Goal: Task Accomplishment & Management: Manage account settings

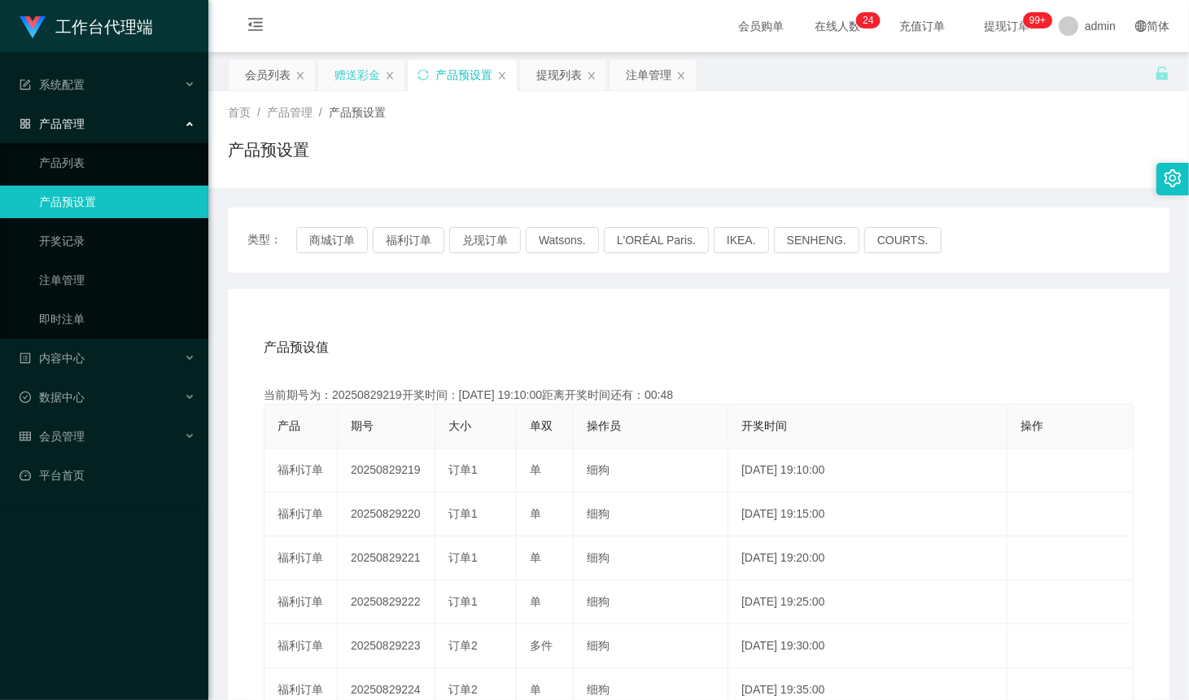
click at [356, 72] on div "赠送彩金" at bounding box center [357, 74] width 46 height 31
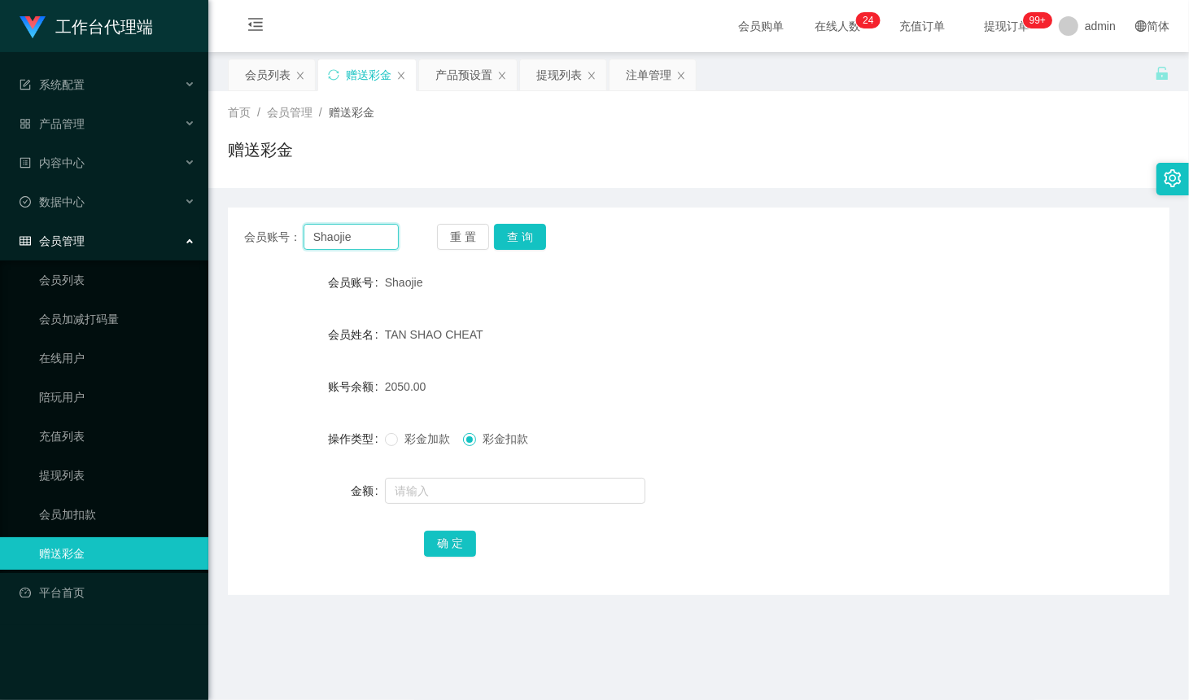
drag, startPoint x: 364, startPoint y: 238, endPoint x: 423, endPoint y: 242, distance: 59.6
click at [363, 238] on input "Shaojie" at bounding box center [351, 237] width 95 height 26
paste input "q759930061"
click at [531, 236] on button "查 询" at bounding box center [520, 237] width 52 height 26
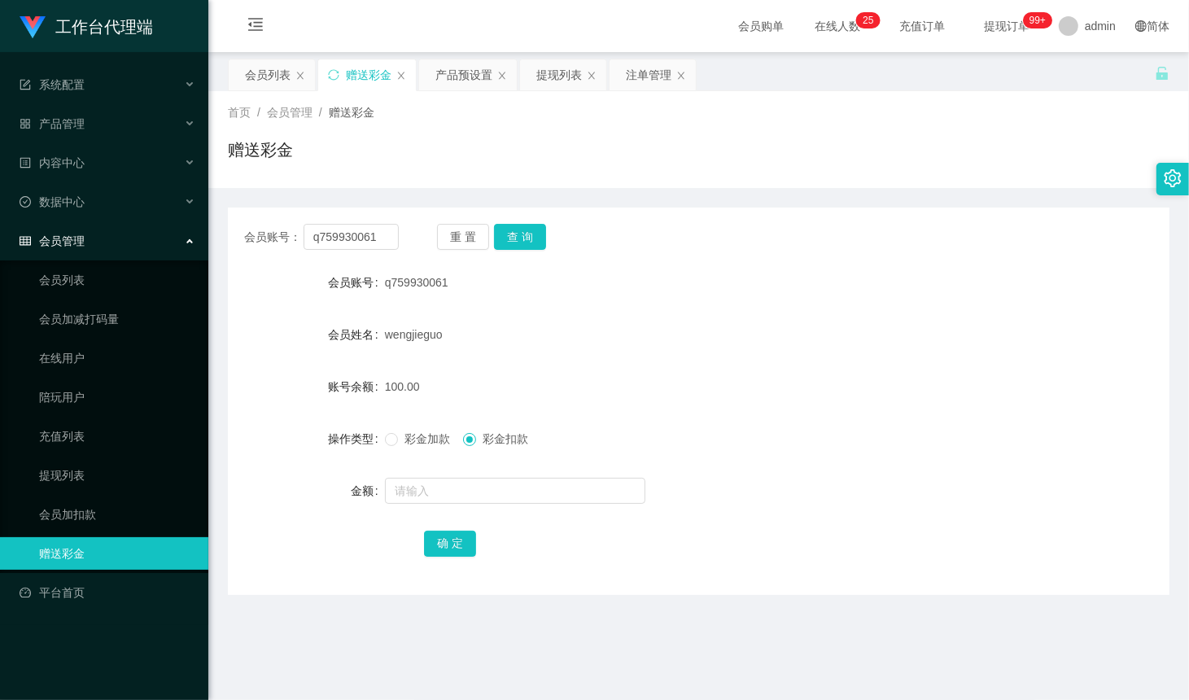
drag, startPoint x: 453, startPoint y: 155, endPoint x: 352, endPoint y: 221, distance: 120.8
click at [454, 155] on div "赠送彩金" at bounding box center [698, 156] width 941 height 37
click at [334, 259] on div "会员账号： q759930061 重 置 查 询 会员账号 q759930061 会员姓名 wengjieguo 账号余额 100.00 操作类型 彩金加款 …" at bounding box center [698, 401] width 941 height 387
click at [351, 238] on input "q759930061" at bounding box center [351, 237] width 95 height 26
paste input "83587660"
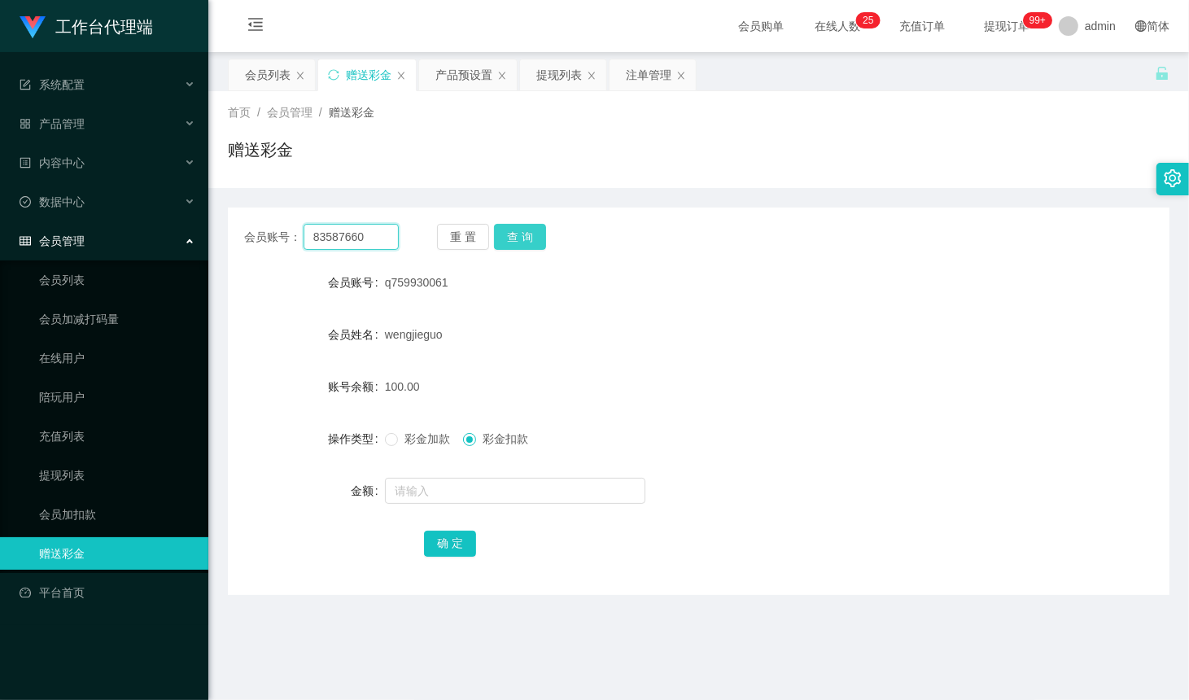
type input "83587660"
click at [514, 234] on button "查 询" at bounding box center [520, 237] width 52 height 26
click at [438, 75] on div "产品预设置" at bounding box center [463, 74] width 57 height 31
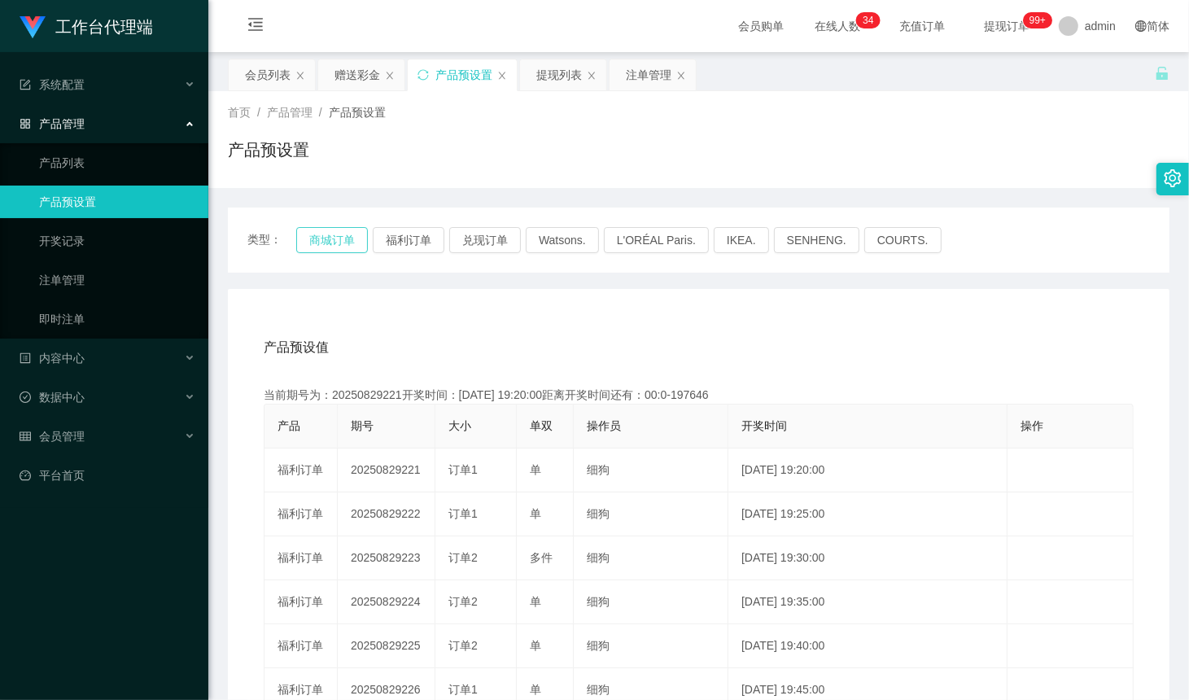
click at [332, 234] on button "商城订单" at bounding box center [332, 240] width 72 height 26
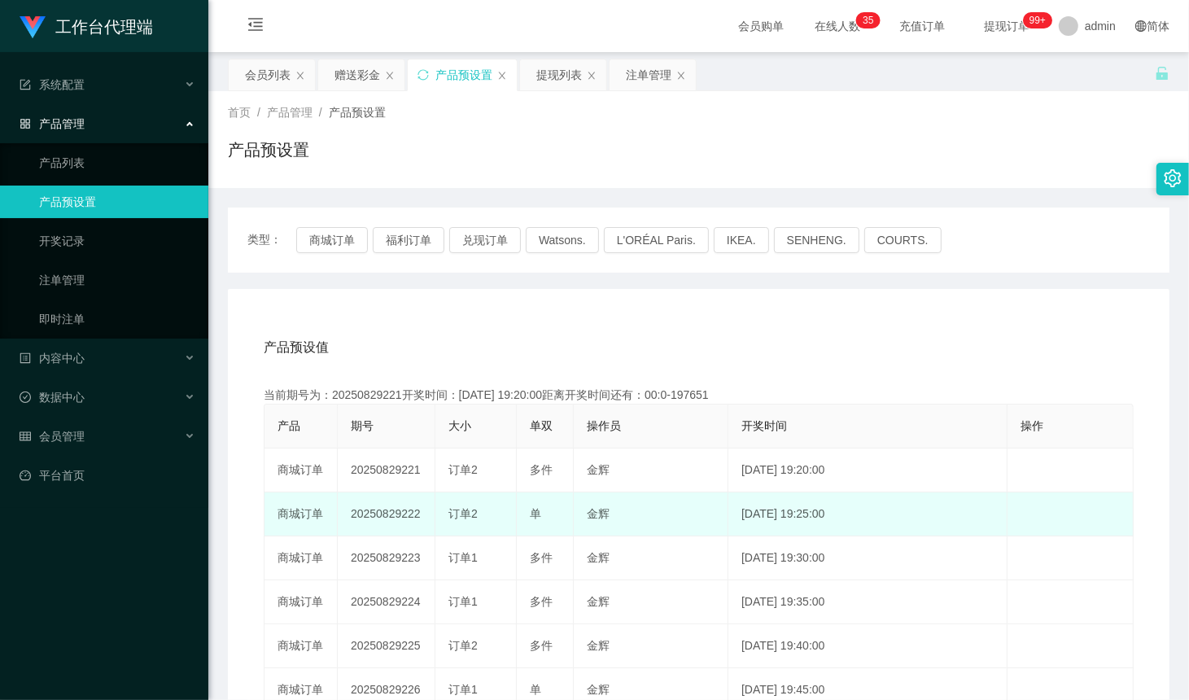
drag, startPoint x: 474, startPoint y: 492, endPoint x: 449, endPoint y: 499, distance: 26.1
click at [474, 492] on td "订单2" at bounding box center [475, 514] width 81 height 44
drag, startPoint x: 420, startPoint y: 515, endPoint x: 399, endPoint y: 515, distance: 21.2
click at [399, 515] on td "20250829222" at bounding box center [387, 514] width 98 height 44
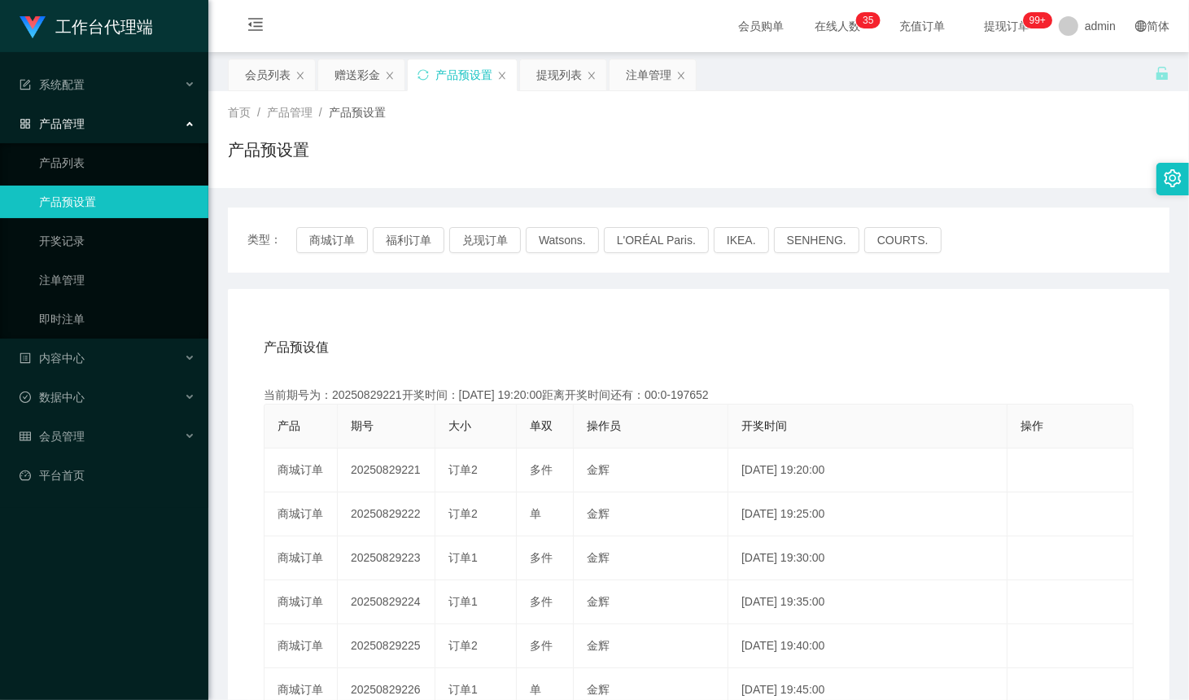
copy td "222"
click at [558, 78] on div "提现列表" at bounding box center [559, 74] width 46 height 31
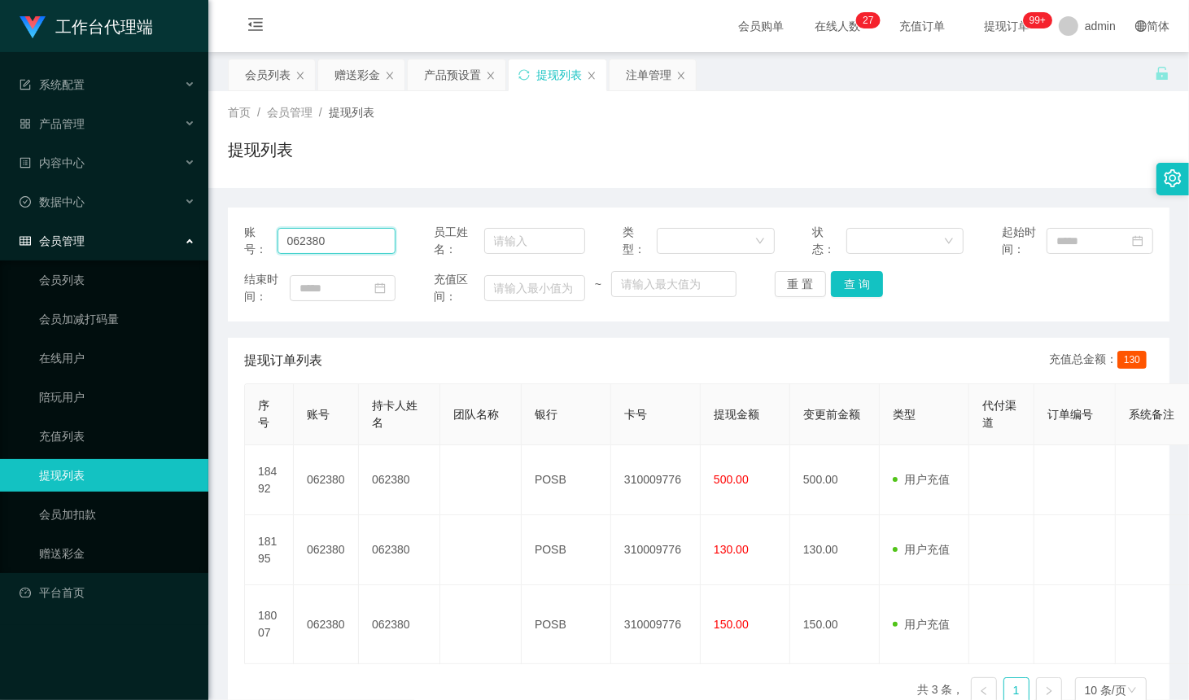
click at [348, 232] on input "062380" at bounding box center [336, 241] width 119 height 26
paste input "q759930061"
click at [867, 275] on button "查 询" at bounding box center [857, 284] width 52 height 26
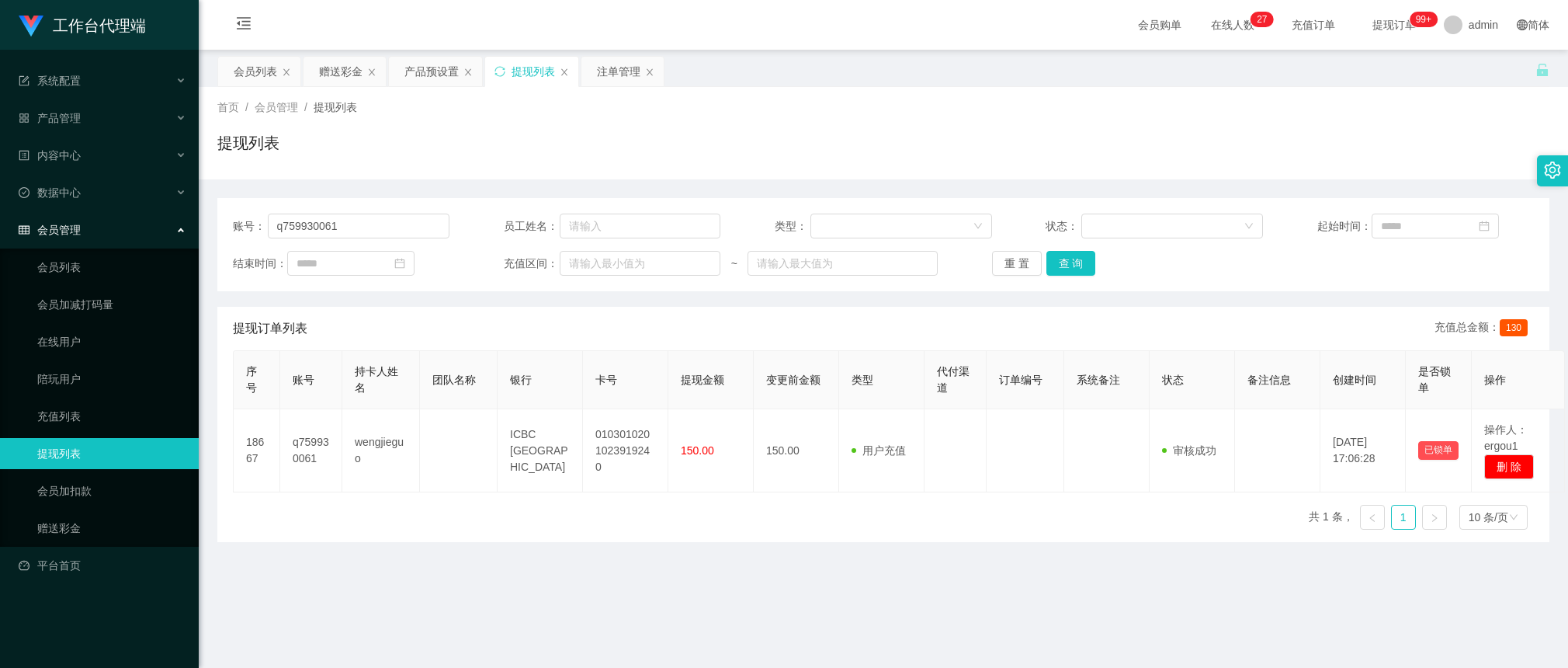
drag, startPoint x: 644, startPoint y: 353, endPoint x: 635, endPoint y: 350, distance: 9.5
click at [644, 353] on th "卡号" at bounding box center [626, 380] width 86 height 58
click at [360, 223] on input "q759930061" at bounding box center [359, 226] width 182 height 25
paste input "83587660"
click at [1065, 268] on button "查 询" at bounding box center [1071, 263] width 50 height 25
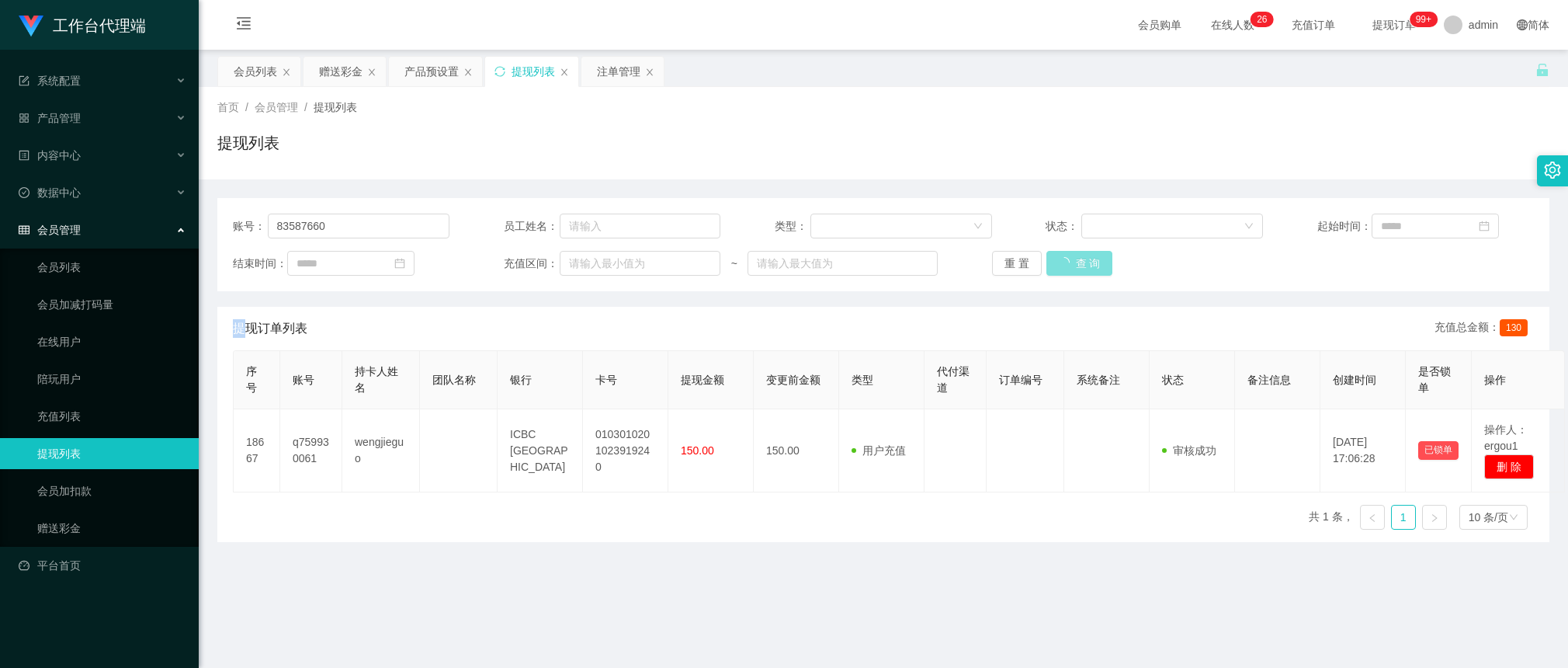
click at [1065, 268] on div "重 置 查 询" at bounding box center [1100, 263] width 217 height 25
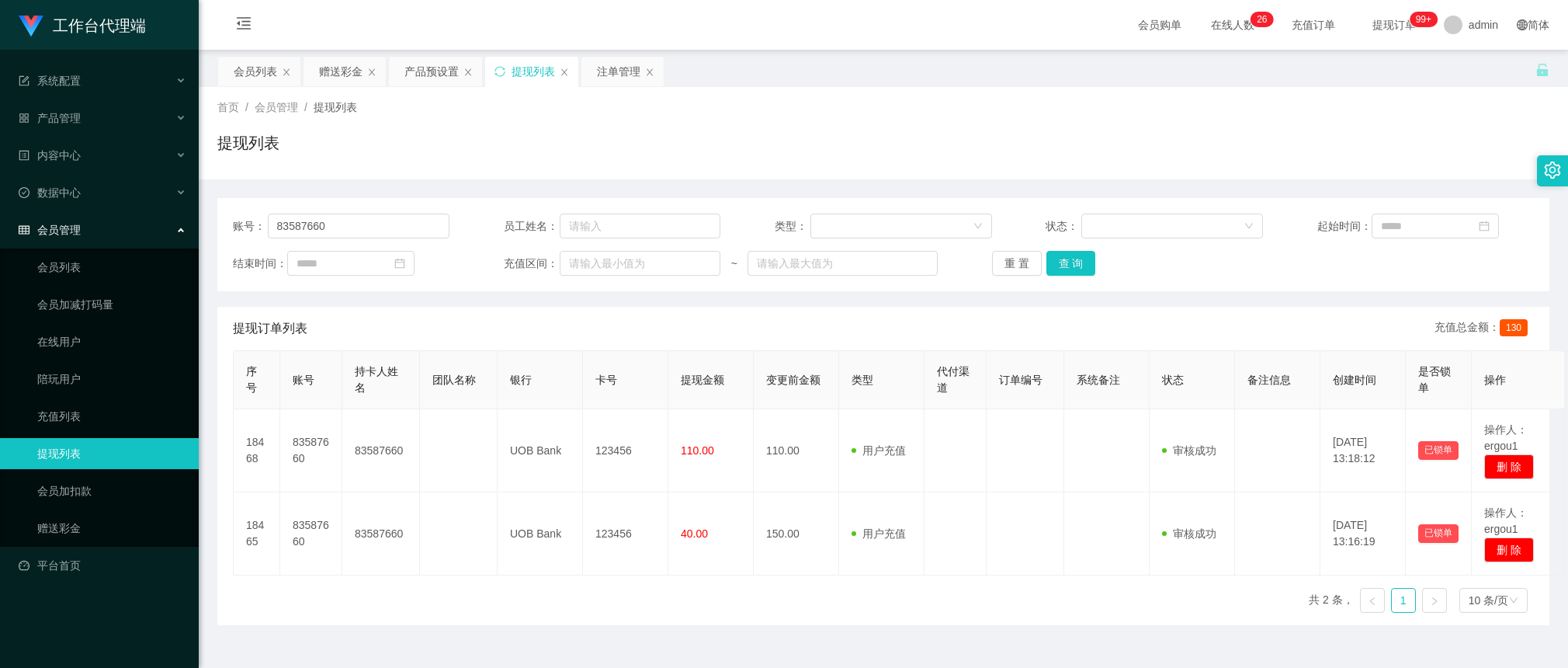
drag, startPoint x: 340, startPoint y: 331, endPoint x: 699, endPoint y: 247, distance: 368.7
click at [340, 331] on div "提现订单列表 充值总金额： 130" at bounding box center [883, 328] width 1301 height 44
click at [1079, 268] on button "查 询" at bounding box center [1071, 263] width 50 height 25
click at [364, 303] on div "账号： 83587660 员工姓名： 类型： 状态： 起始时间： 结束时间： 充值区间： ~ 重 置 查 询 提现订单列表 充值总金额： 130 序号 账号 …" at bounding box center [883, 412] width 1331 height 428
click at [382, 234] on input "83587660" at bounding box center [359, 226] width 182 height 25
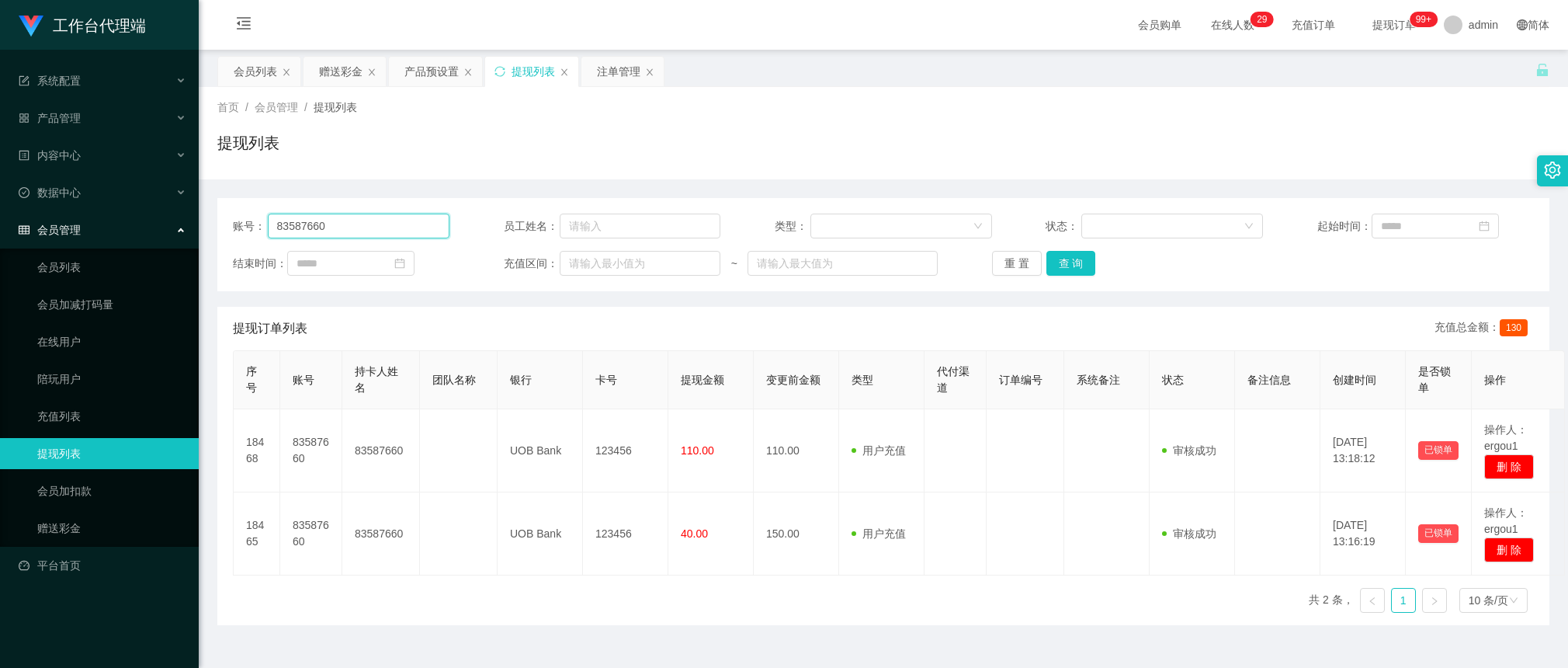
paste input "q759930061"
click at [1084, 272] on button "查 询" at bounding box center [1071, 263] width 50 height 25
click at [1084, 272] on div "重 置 查 询" at bounding box center [1100, 263] width 217 height 25
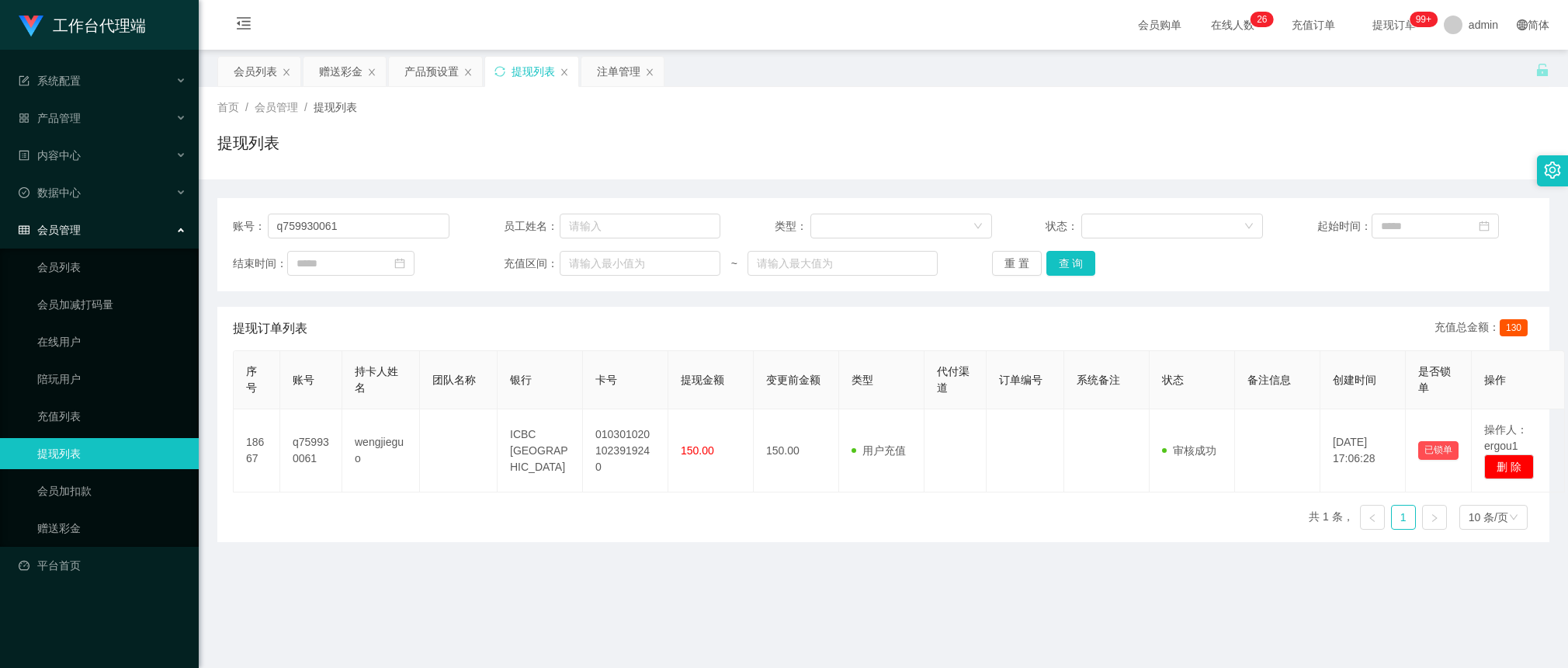
click at [249, 248] on div "账号： q759930061 员工姓名： 类型： 状态： 起始时间： 结束时间： 充值区间： ~ 重 置 查 询" at bounding box center [883, 245] width 1331 height 94
drag, startPoint x: 297, startPoint y: 219, endPoint x: 336, endPoint y: 223, distance: 39.2
click at [297, 219] on input "q759930061" at bounding box center [359, 226] width 182 height 25
paste input "83587660"
type input "83587660"
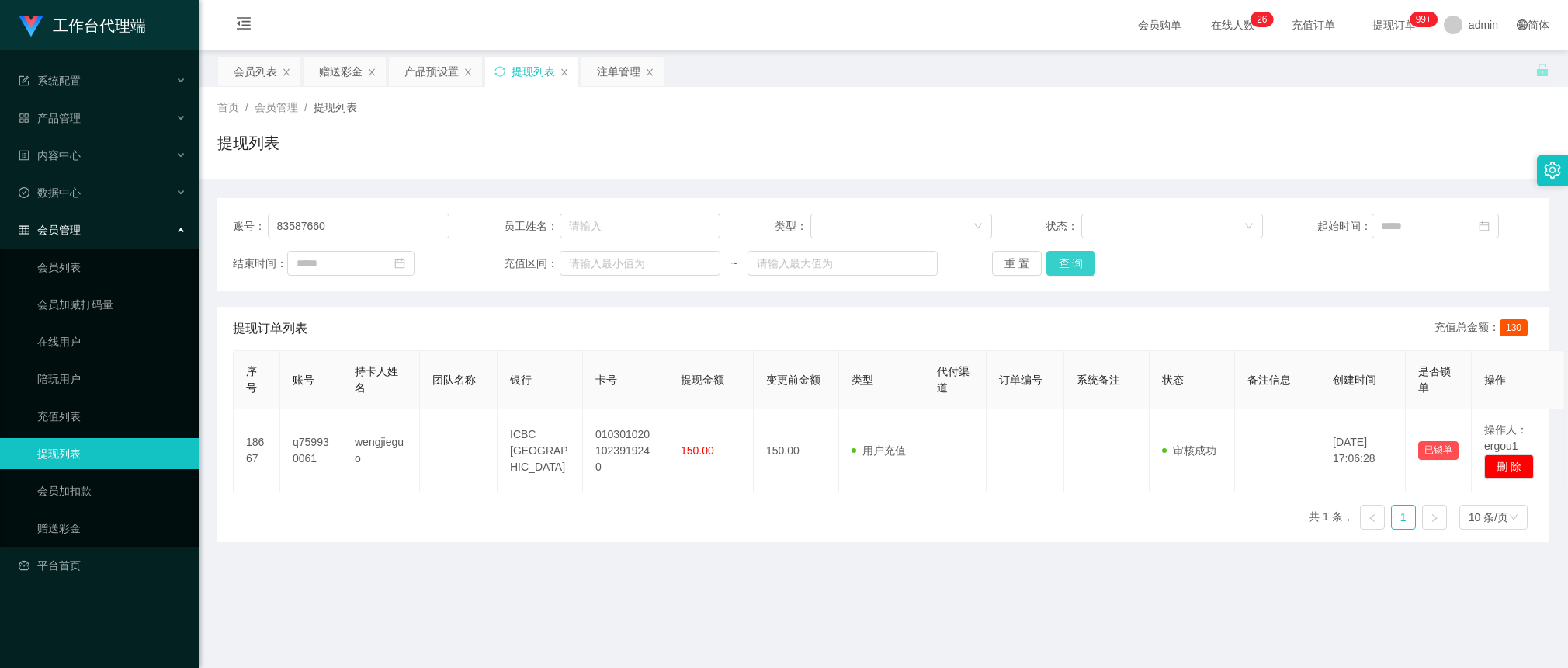
click at [1077, 261] on button "查 询" at bounding box center [1071, 263] width 50 height 25
click at [1077, 261] on div "重 置 查 询" at bounding box center [1100, 263] width 217 height 25
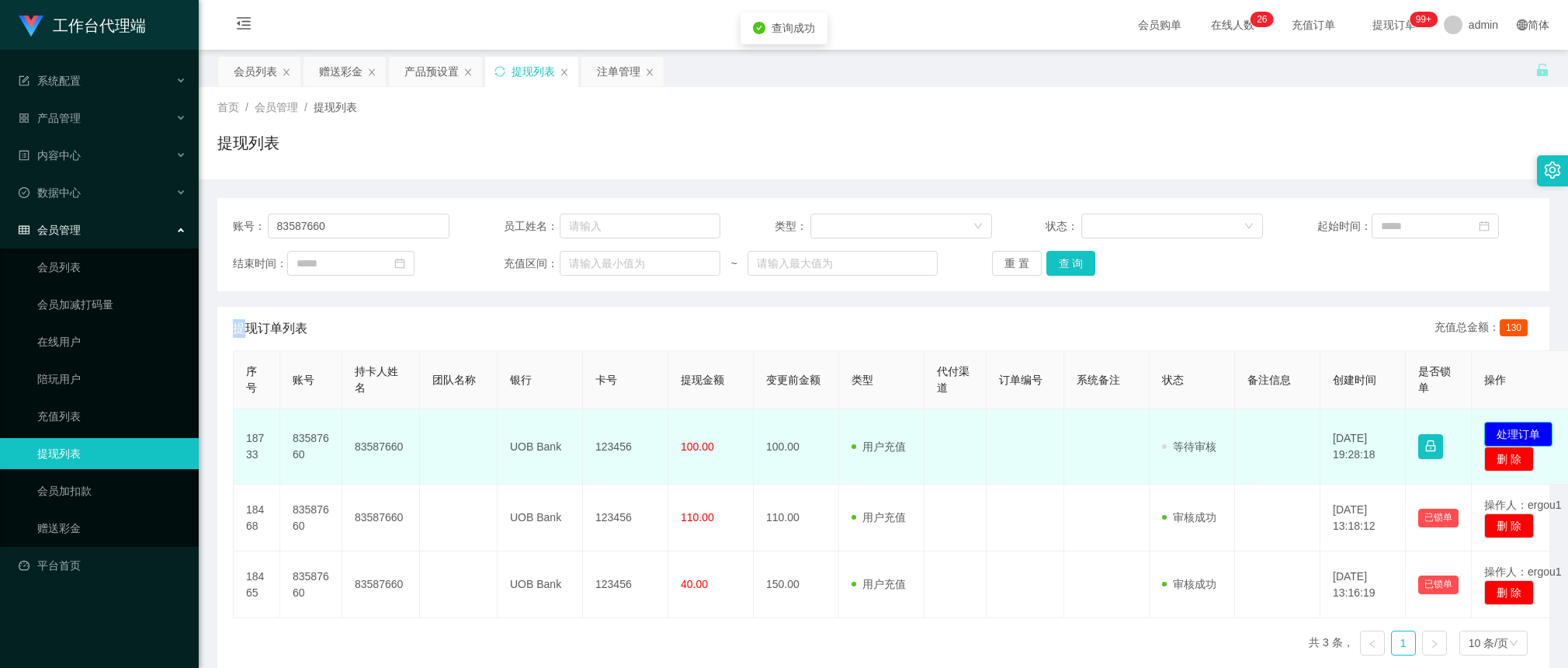
click at [1133, 428] on button "处理订单" at bounding box center [1518, 434] width 69 height 25
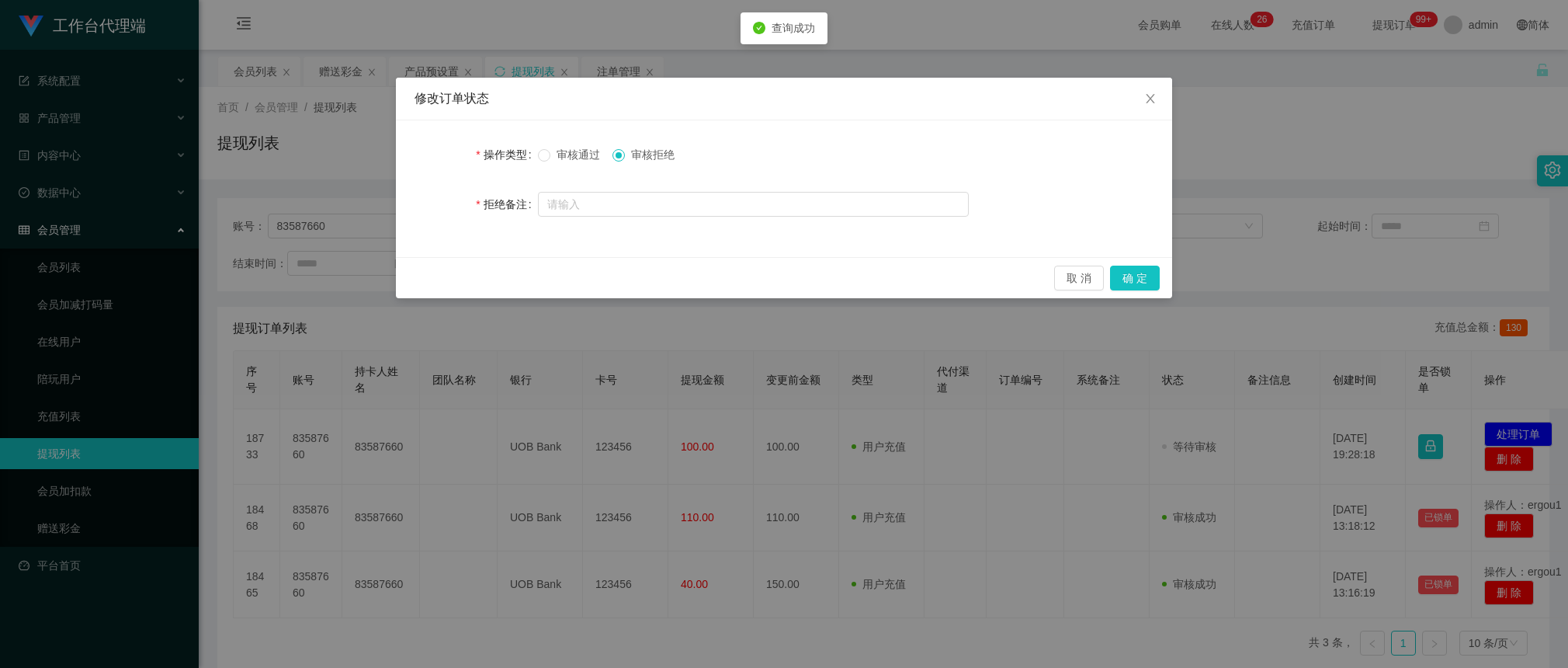
click at [536, 150] on label "操作类型" at bounding box center [506, 154] width 61 height 12
click at [1133, 99] on icon "图标: close" at bounding box center [1149, 98] width 12 height 12
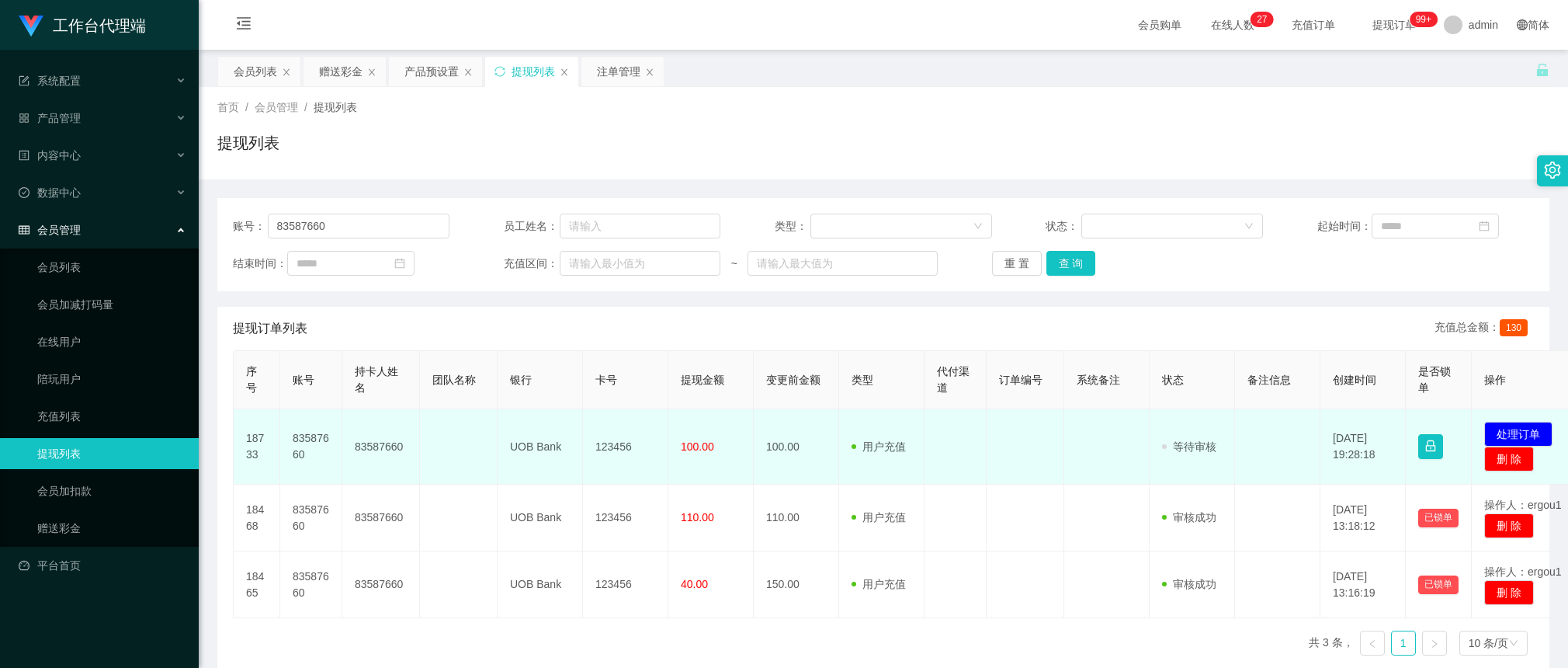
click at [857, 414] on td "用户充值 人工扣款" at bounding box center [882, 447] width 86 height 75
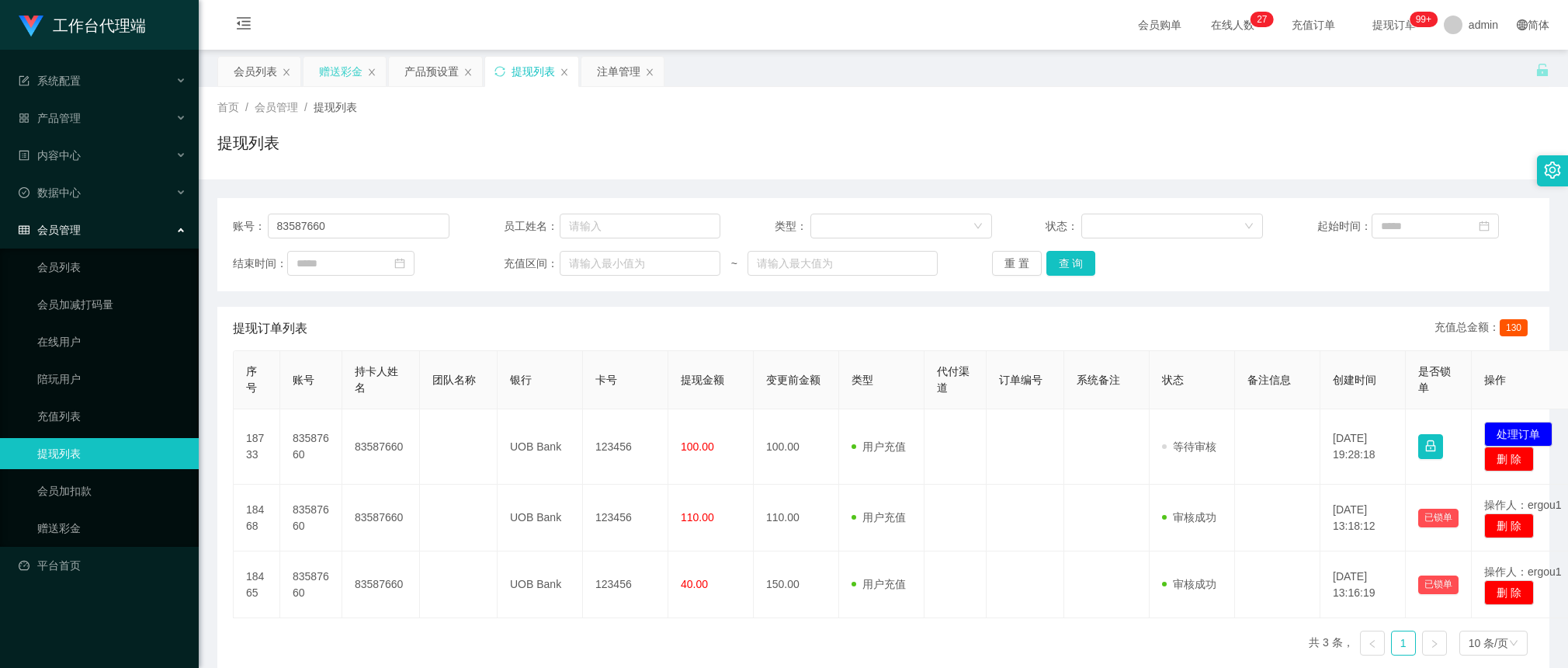
click at [338, 67] on div "赠送彩金" at bounding box center [340, 71] width 44 height 30
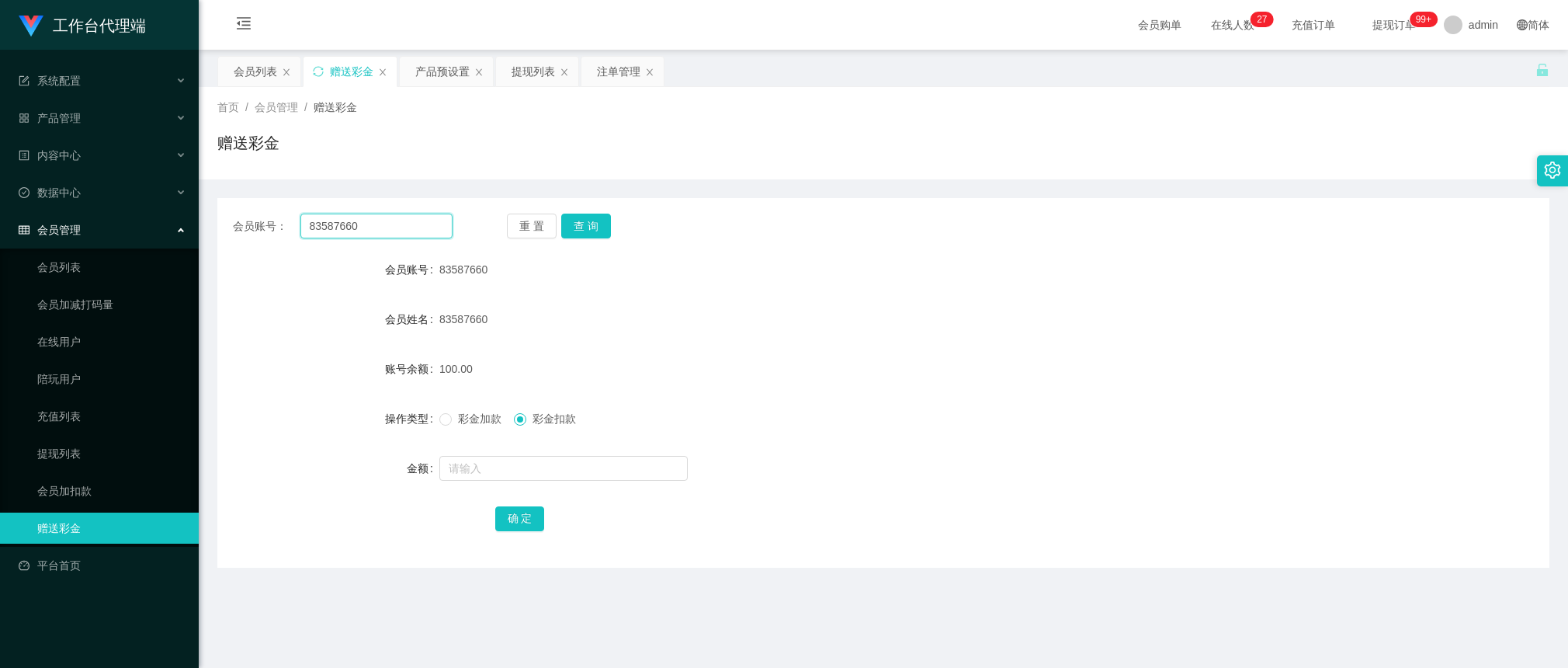
click at [409, 223] on input "83587660" at bounding box center [376, 226] width 152 height 25
click at [591, 238] on button "查 询" at bounding box center [586, 226] width 50 height 25
click at [594, 229] on button "查 询" at bounding box center [586, 226] width 50 height 25
drag, startPoint x: 724, startPoint y: 392, endPoint x: 646, endPoint y: 352, distance: 87.7
click at [726, 393] on form "会员账号 83587660 会员姓名 83587660 账号余额 0.00 操作类型 彩金加款 彩金扣款 金额 确 定" at bounding box center [883, 393] width 1331 height 280
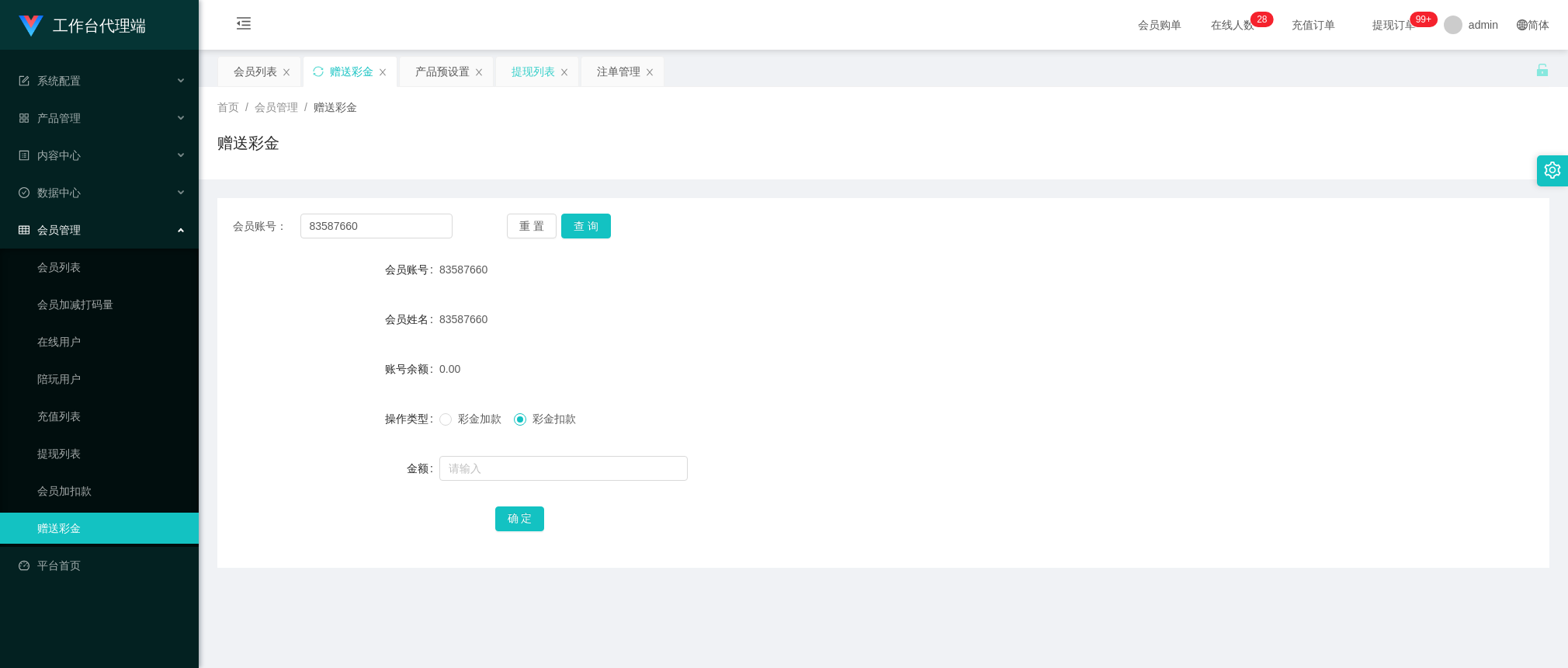
click at [518, 69] on div "提现列表" at bounding box center [533, 71] width 44 height 30
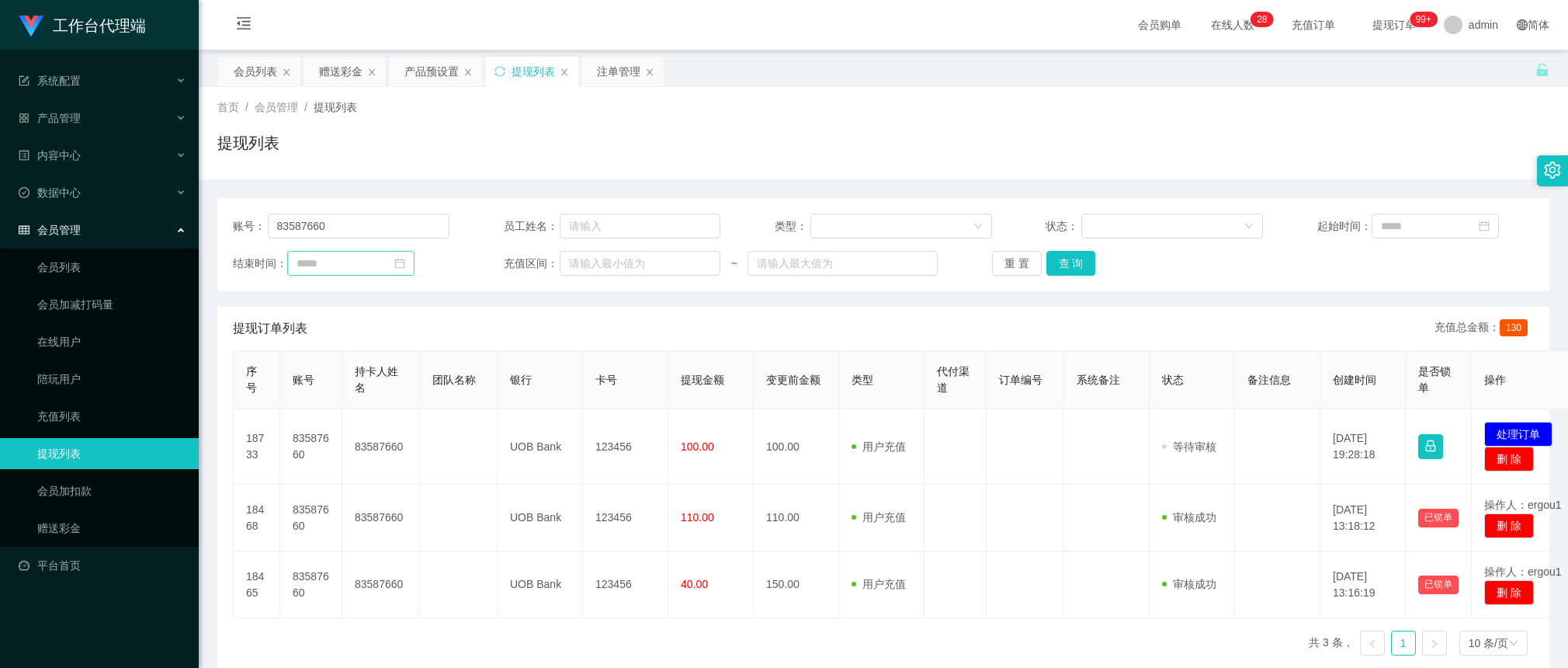
drag, startPoint x: 336, startPoint y: 293, endPoint x: 323, endPoint y: 259, distance: 36.4
click at [336, 293] on div "账号： 83587660 员工姓名： 类型： 状态： 起始时间： 结束时间： 充值区间： ~ 重 置 查 询 提现订单列表 充值总金额： 130 序号 账号 …" at bounding box center [883, 433] width 1331 height 470
click at [322, 234] on input "83587660" at bounding box center [359, 226] width 182 height 25
click at [1067, 269] on button "查 询" at bounding box center [1071, 263] width 50 height 25
click at [1133, 440] on button "处理订单" at bounding box center [1518, 434] width 69 height 25
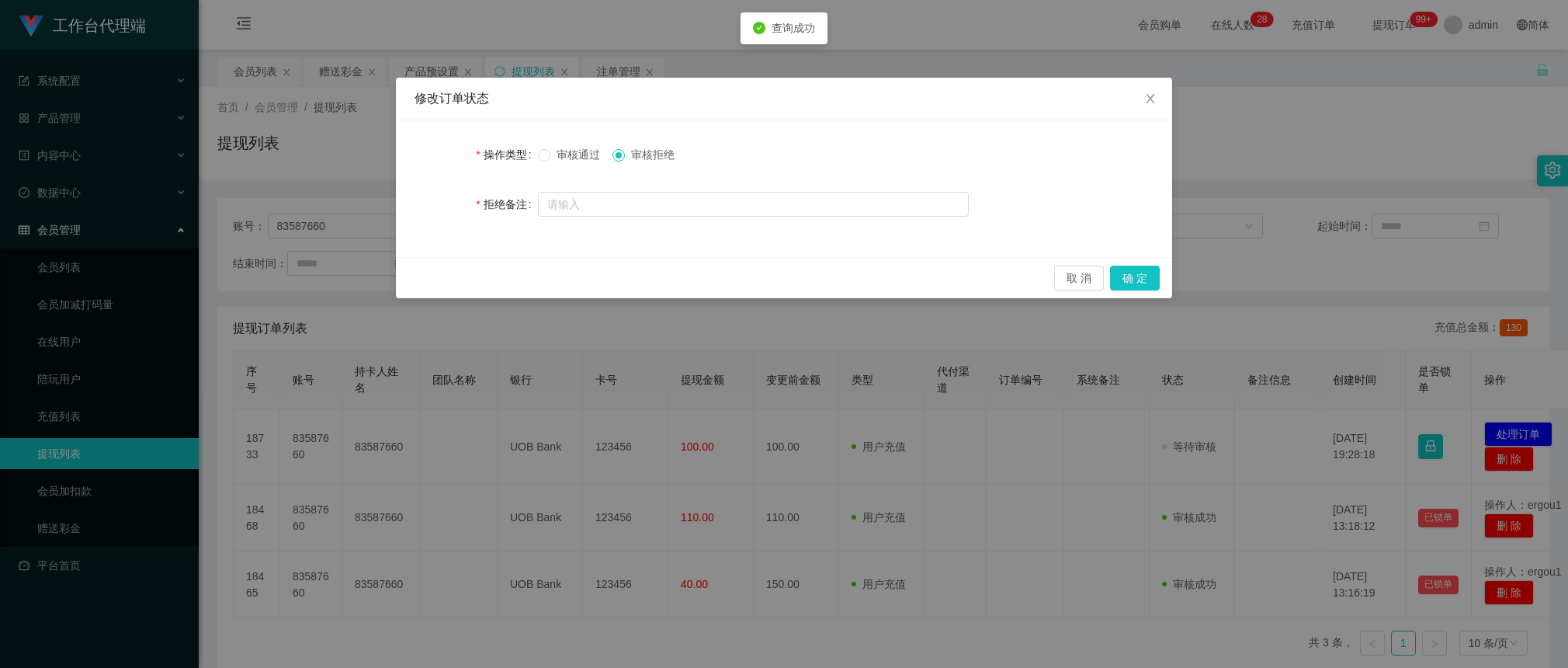
click at [528, 153] on label "操作类型" at bounding box center [506, 154] width 61 height 12
click at [1133, 270] on button "确 定" at bounding box center [1135, 278] width 50 height 25
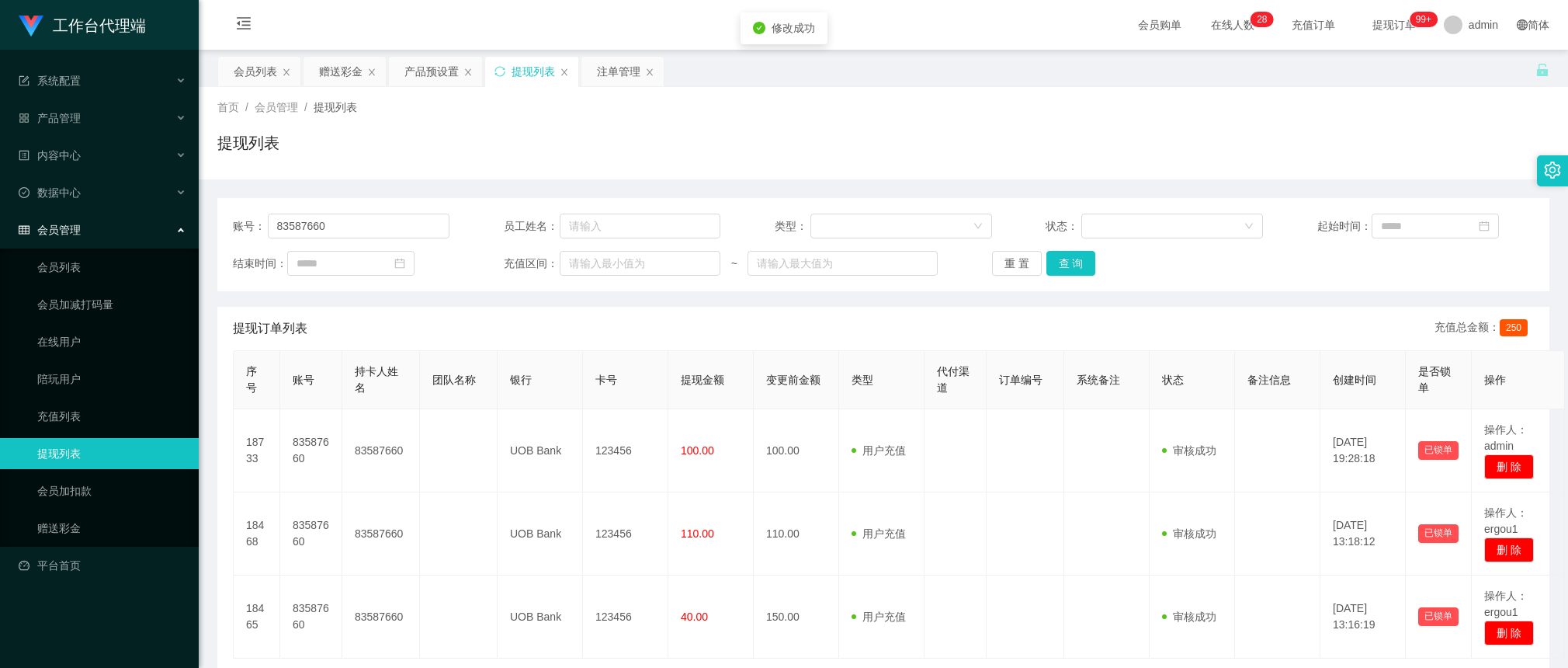
click at [536, 300] on div "账号： 83587660 员工姓名： 类型： 状态： 起始时间： 结束时间： 充值区间： ~ 重 置 查 询 提现订单列表 充值总金额： 250 序号 账号 …" at bounding box center [883, 453] width 1331 height 511
drag, startPoint x: 366, startPoint y: 222, endPoint x: 385, endPoint y: 226, distance: 19.4
click at [365, 222] on input "83587660" at bounding box center [359, 226] width 182 height 25
paste input "q759930061"
type input "q759930061"
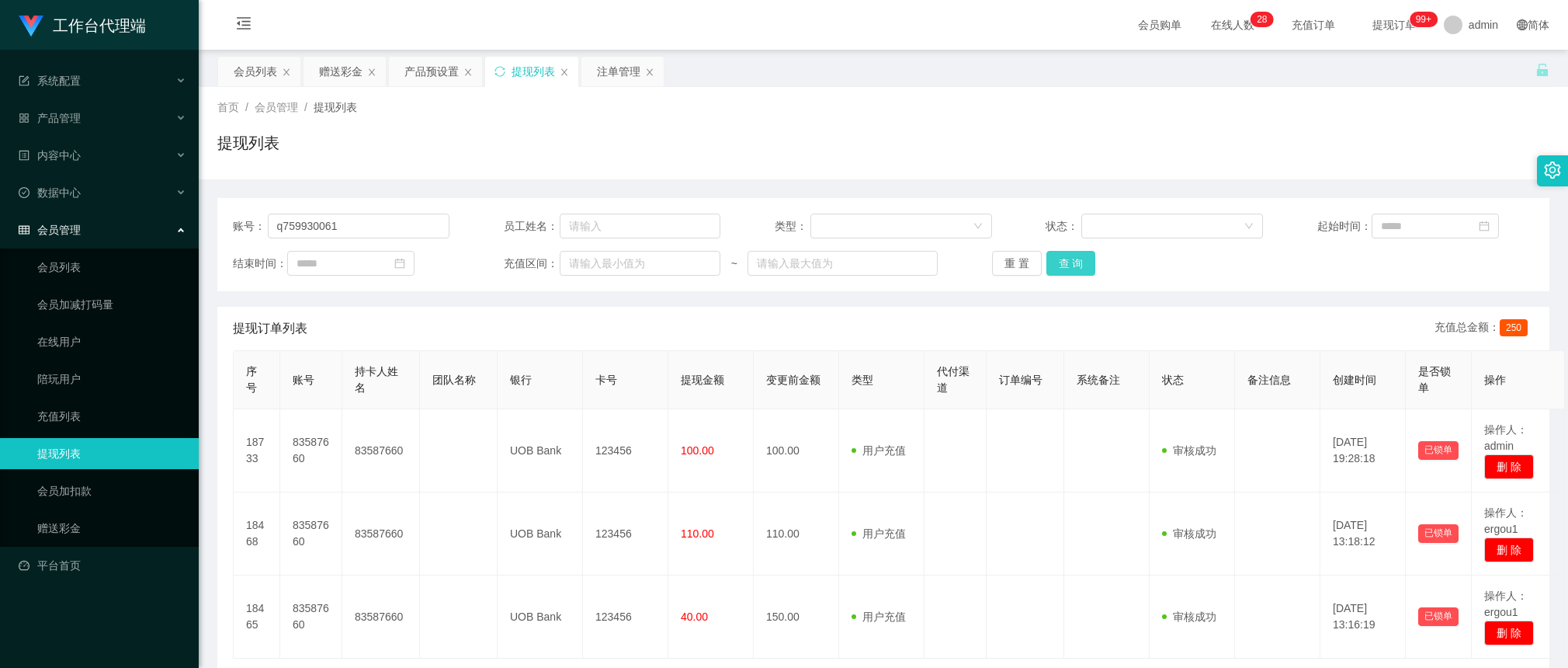
click at [1075, 269] on button "查 询" at bounding box center [1071, 263] width 50 height 25
click at [1075, 269] on button "查 询" at bounding box center [1080, 263] width 67 height 25
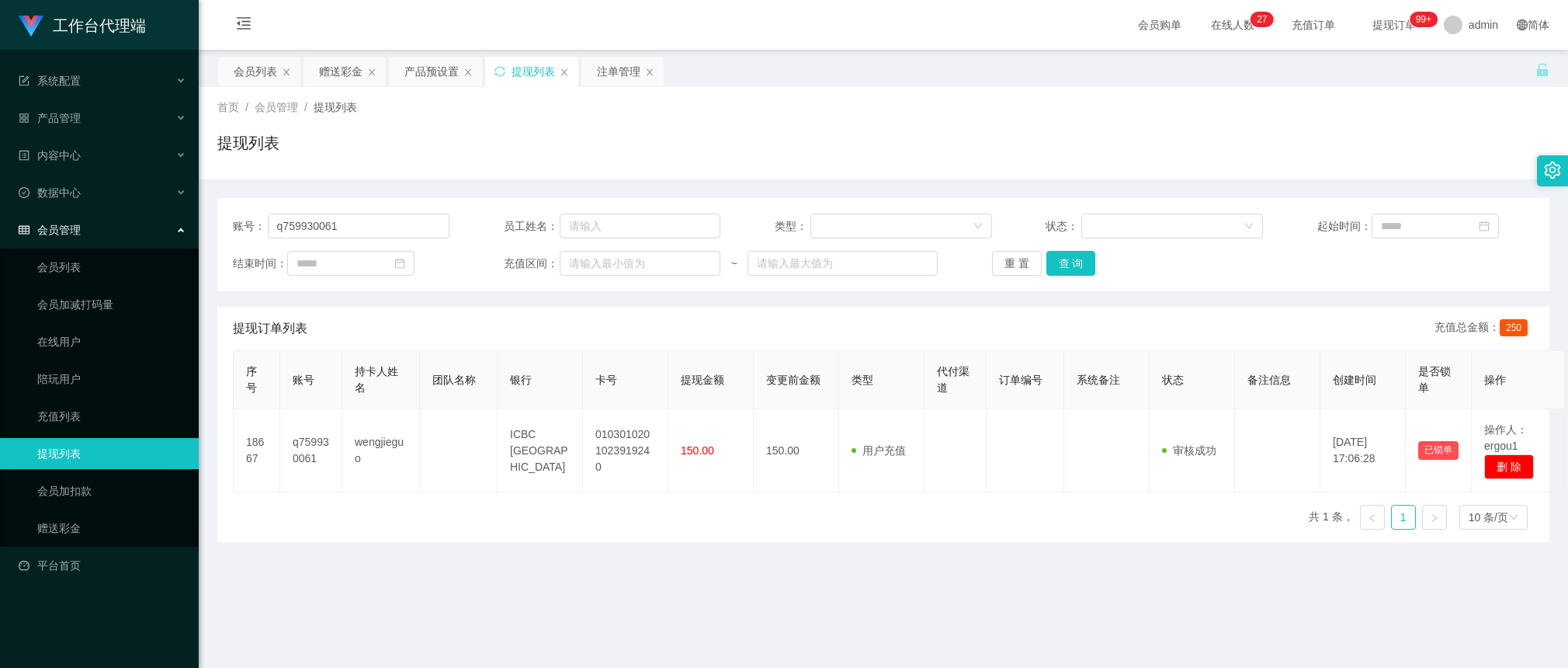
click at [546, 324] on div "提现订单列表 充值总金额： 250" at bounding box center [883, 328] width 1301 height 44
click at [1049, 272] on button "查 询" at bounding box center [1071, 263] width 50 height 25
click at [392, 227] on input "q759930061" at bounding box center [359, 226] width 182 height 25
drag, startPoint x: 334, startPoint y: 73, endPoint x: 350, endPoint y: 102, distance: 33.1
click at [334, 73] on div "赠送彩金" at bounding box center [340, 71] width 44 height 30
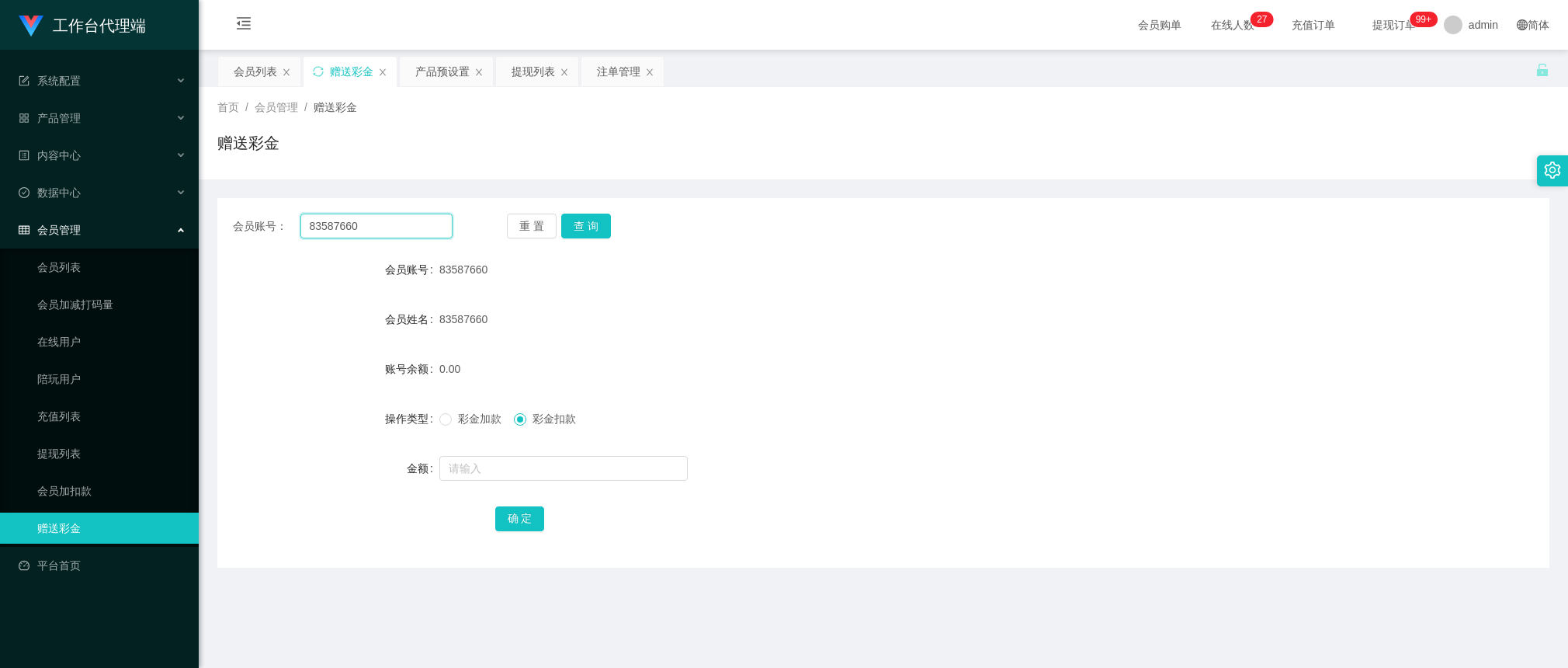
drag, startPoint x: 423, startPoint y: 226, endPoint x: 524, endPoint y: 246, distance: 103.0
click at [423, 226] on input "83587660" at bounding box center [376, 226] width 152 height 25
paste input "q759930061"
type input "q759930061"
click at [586, 230] on button "查 询" at bounding box center [586, 226] width 50 height 25
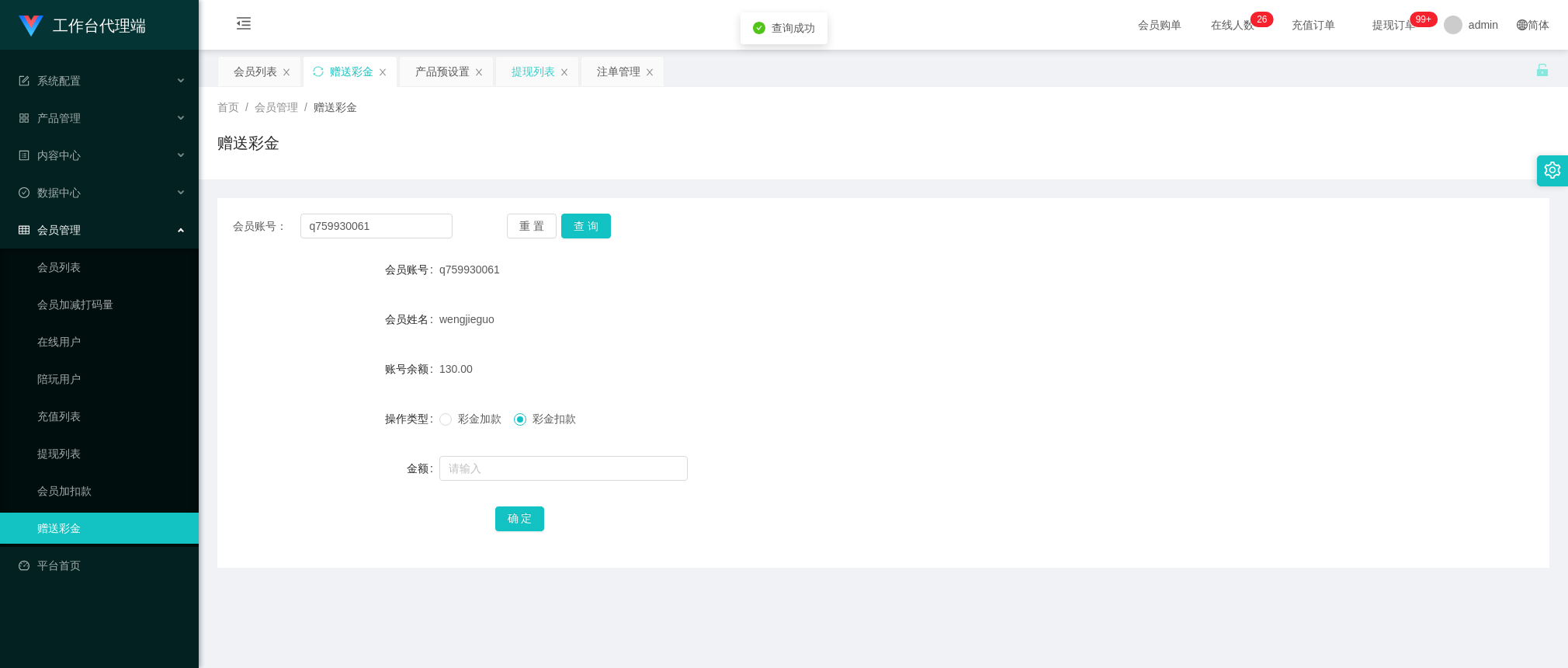
click at [531, 73] on div "提现列表" at bounding box center [533, 71] width 44 height 30
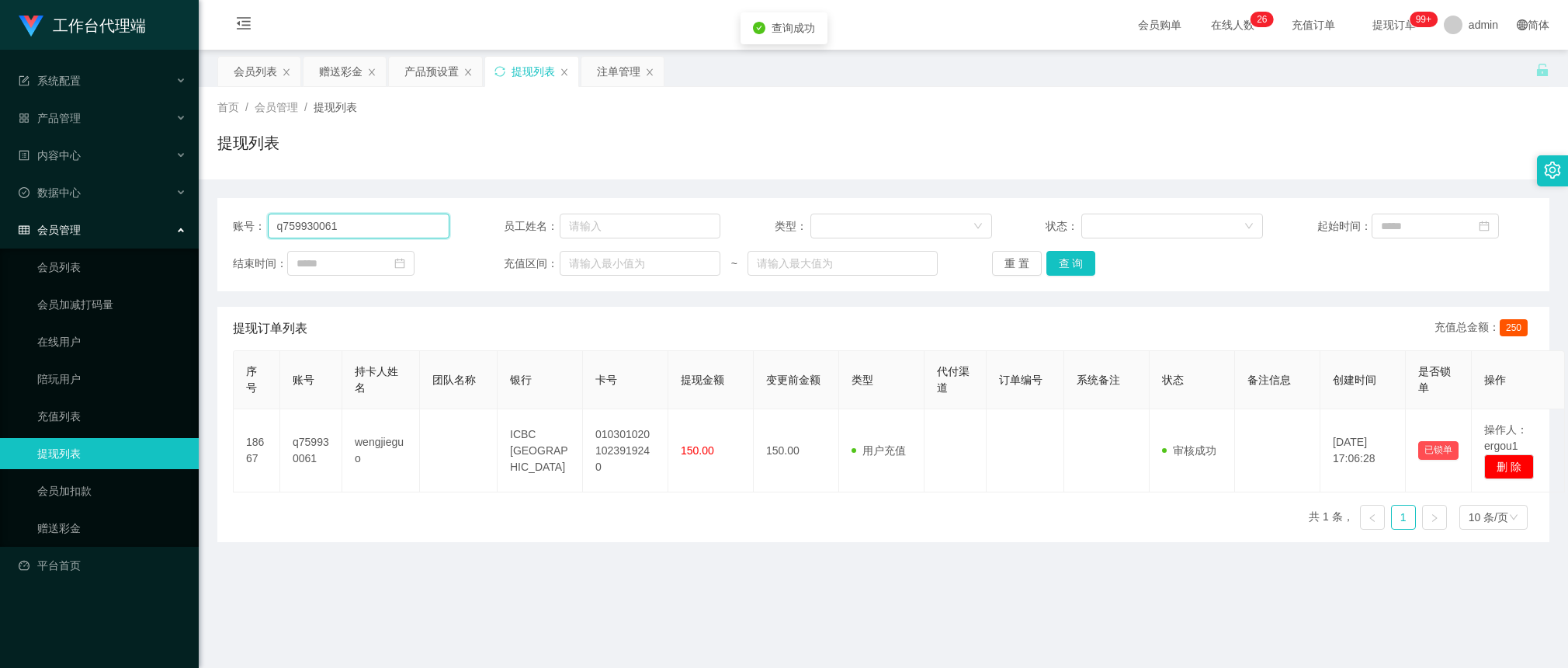
click at [382, 223] on input "q759930061" at bounding box center [359, 226] width 182 height 25
click at [1092, 261] on div "重 置 查 询" at bounding box center [1100, 263] width 217 height 25
click at [1068, 261] on button "查 询" at bounding box center [1071, 263] width 50 height 25
click at [1081, 259] on button "查 询" at bounding box center [1071, 263] width 50 height 25
click at [1065, 265] on button "查 询" at bounding box center [1071, 263] width 50 height 25
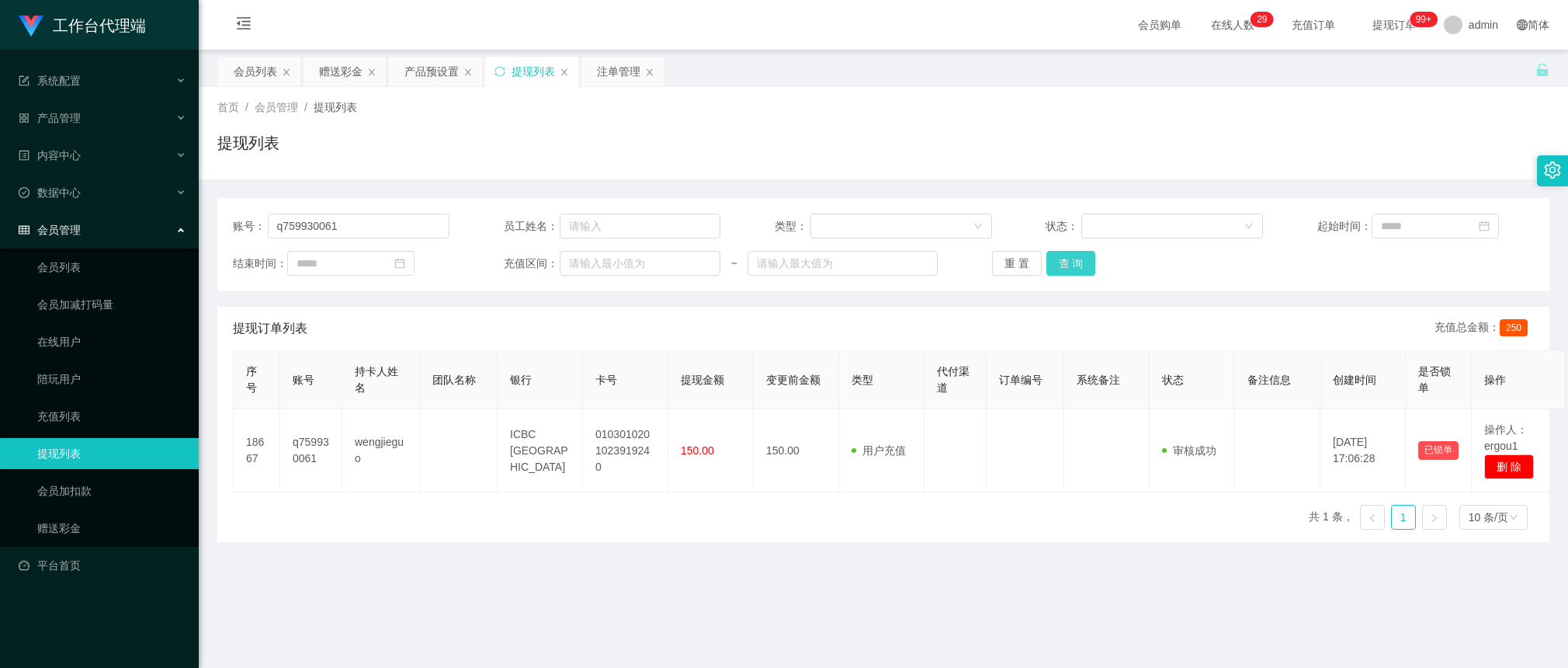
click at [1069, 255] on button "查 询" at bounding box center [1071, 263] width 50 height 25
click at [304, 519] on div "序号 账号 持卡人姓名 团队名称 银行 卡号 提现金额 变更前金额 类型 代付渠道 订单编号 系统备注 状态 备注信息 创建时间 是否锁单 操作 18667 …" at bounding box center [883, 446] width 1301 height 192
click at [626, 310] on div "提现订单列表 充值总金额： 250" at bounding box center [883, 328] width 1301 height 44
drag, startPoint x: 522, startPoint y: 361, endPoint x: 513, endPoint y: 357, distance: 9.8
click at [522, 361] on th "银行" at bounding box center [541, 380] width 86 height 58
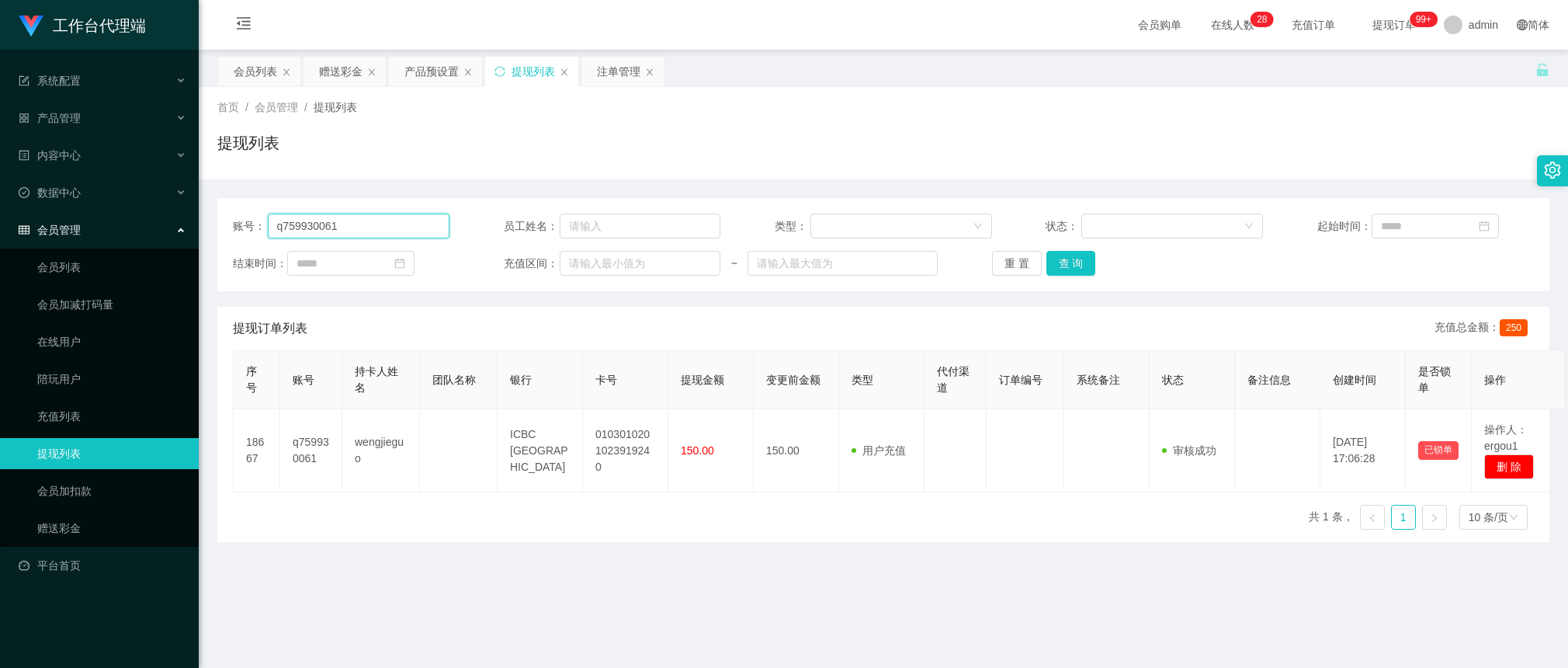
click at [373, 222] on input "q759930061" at bounding box center [359, 226] width 182 height 25
click at [1081, 261] on button "查 询" at bounding box center [1071, 263] width 50 height 25
click at [379, 221] on input "q759930061" at bounding box center [359, 226] width 182 height 25
click at [270, 68] on div "会员列表" at bounding box center [256, 71] width 44 height 30
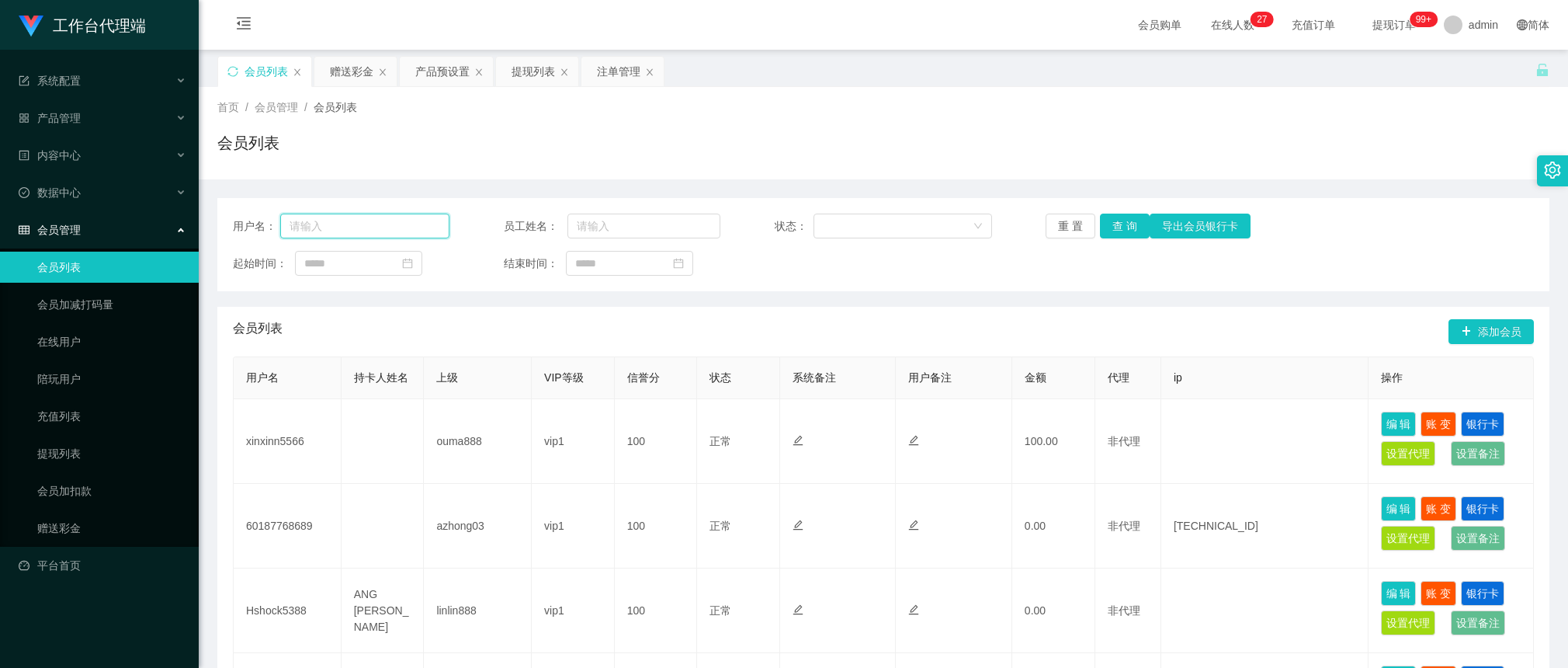
click at [421, 227] on input "text" at bounding box center [364, 226] width 169 height 25
paste input "q759930061"
type input "q759930061"
click at [1110, 227] on button "查 询" at bounding box center [1124, 226] width 50 height 25
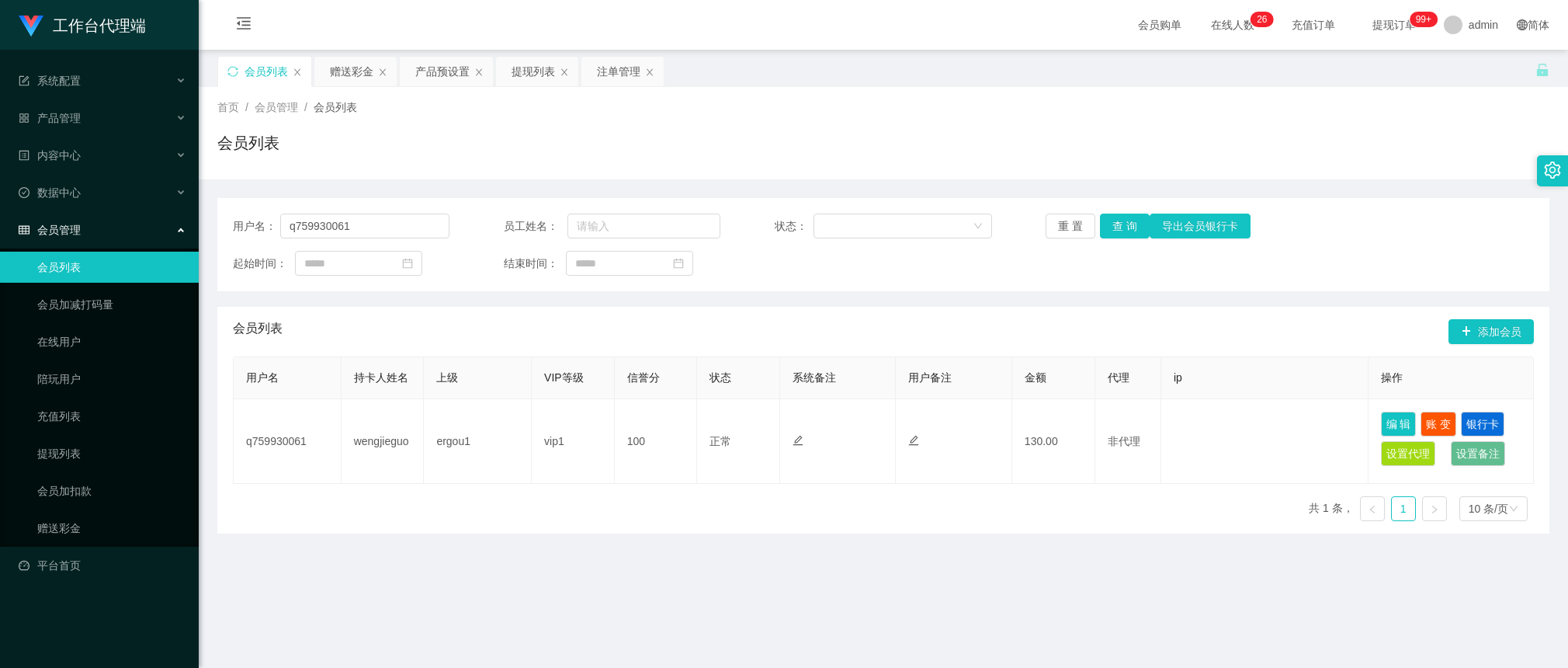
click at [992, 315] on div "会员列表 添加会员" at bounding box center [883, 331] width 1301 height 50
click at [1133, 227] on button "查 询" at bounding box center [1124, 226] width 50 height 25
click at [1133, 226] on div "重 置 查 询 导出会员银行卡" at bounding box center [1153, 226] width 217 height 25
click at [1133, 226] on button "查 询" at bounding box center [1124, 226] width 50 height 25
click at [1127, 226] on button "查 询" at bounding box center [1124, 226] width 50 height 25
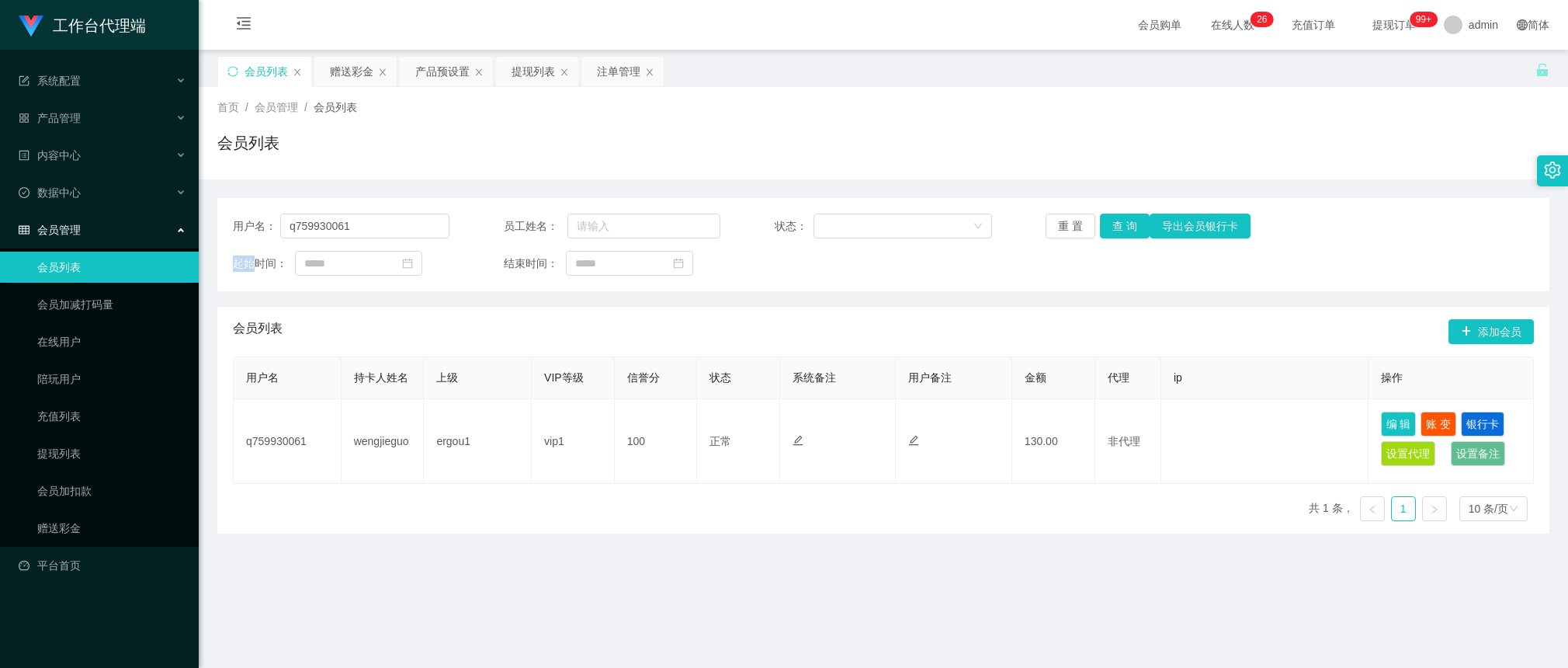
click at [382, 319] on div "会员列表 添加会员" at bounding box center [883, 331] width 1301 height 50
click at [336, 226] on input "q759930061" at bounding box center [364, 226] width 169 height 25
click at [1133, 230] on button "查 询" at bounding box center [1124, 226] width 50 height 25
click at [1133, 227] on button "查 询" at bounding box center [1124, 226] width 50 height 25
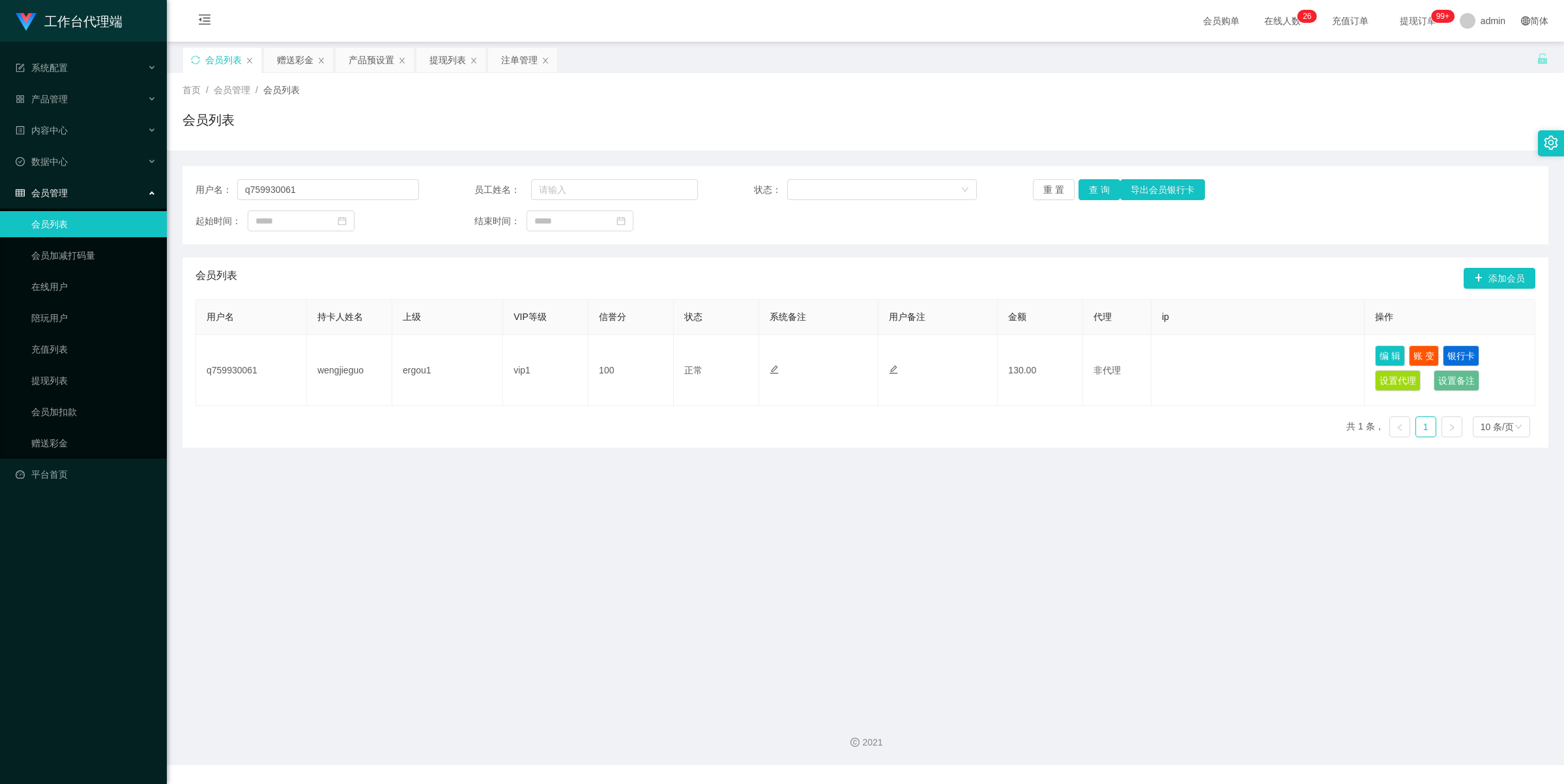
click at [448, 62] on div "提现列表" at bounding box center [448, 59] width 37 height 25
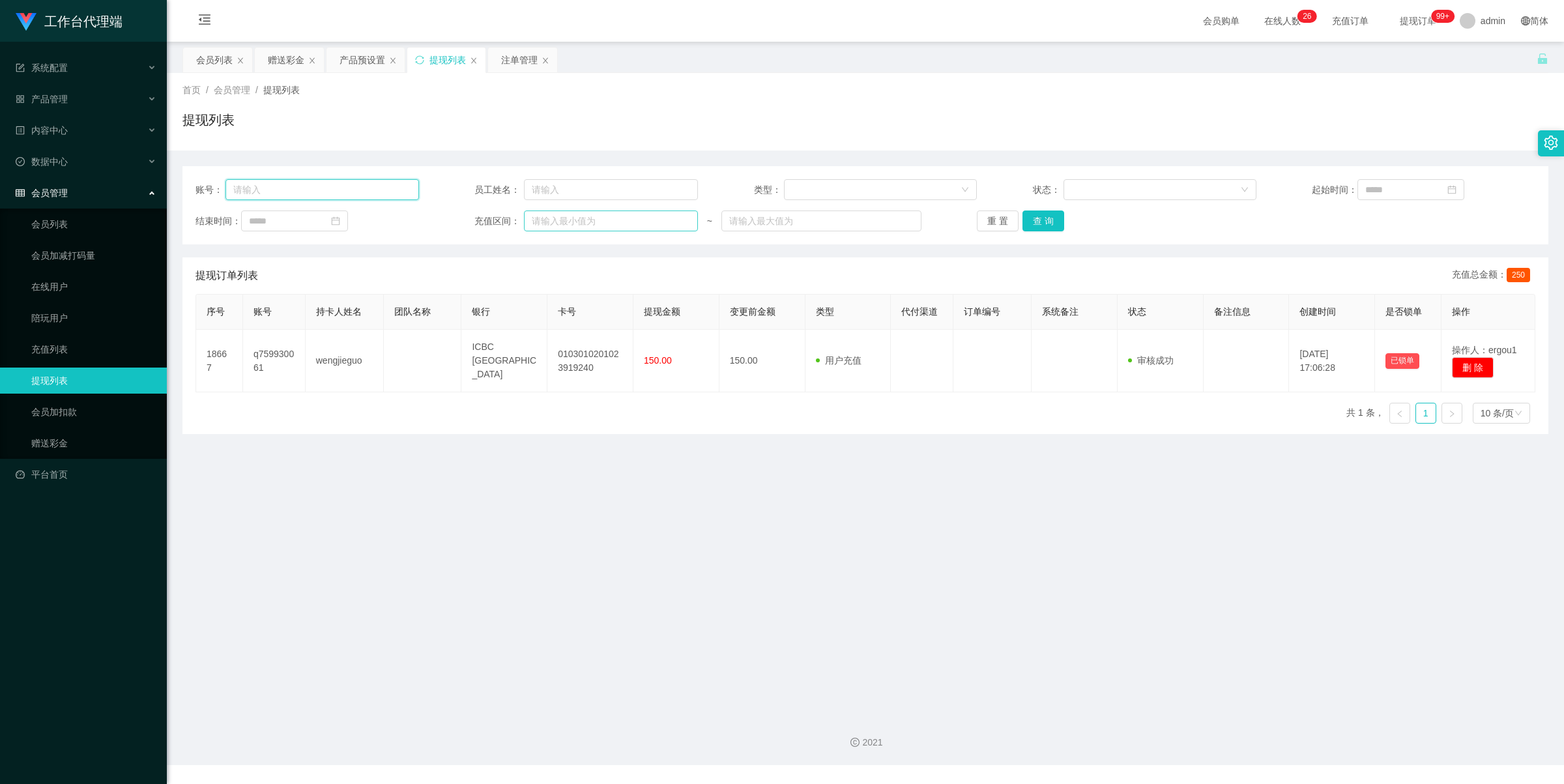
drag, startPoint x: 326, startPoint y: 191, endPoint x: 569, endPoint y: 229, distance: 246.0
click at [324, 191] on input "text" at bounding box center [322, 190] width 193 height 21
paste input "q759930061"
type input "q759930061"
click at [951, 217] on button "查 询" at bounding box center [1043, 221] width 42 height 21
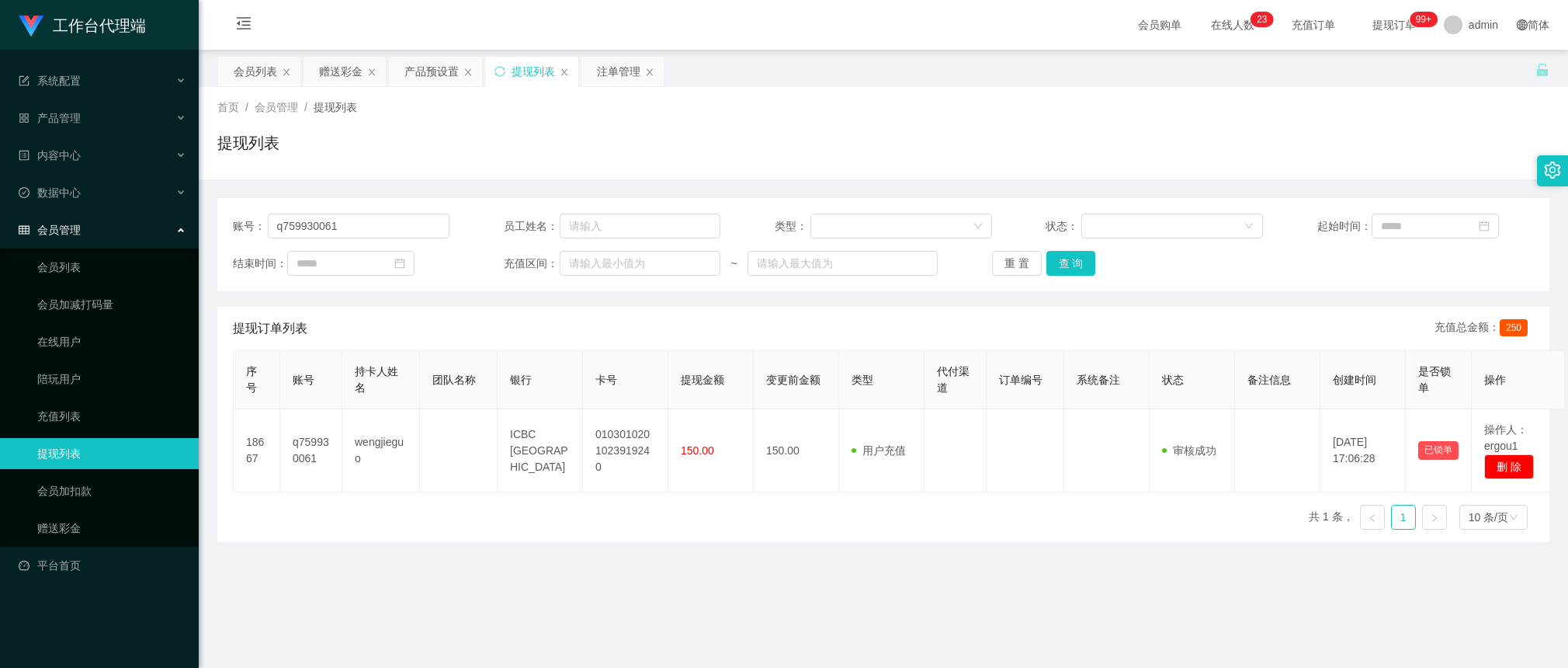
click at [432, 313] on div "提现订单列表 充值总金额： 250" at bounding box center [883, 328] width 1301 height 44
click at [1053, 264] on button "查 询" at bounding box center [1071, 263] width 50 height 25
click at [1053, 264] on button "查 询" at bounding box center [1080, 263] width 67 height 25
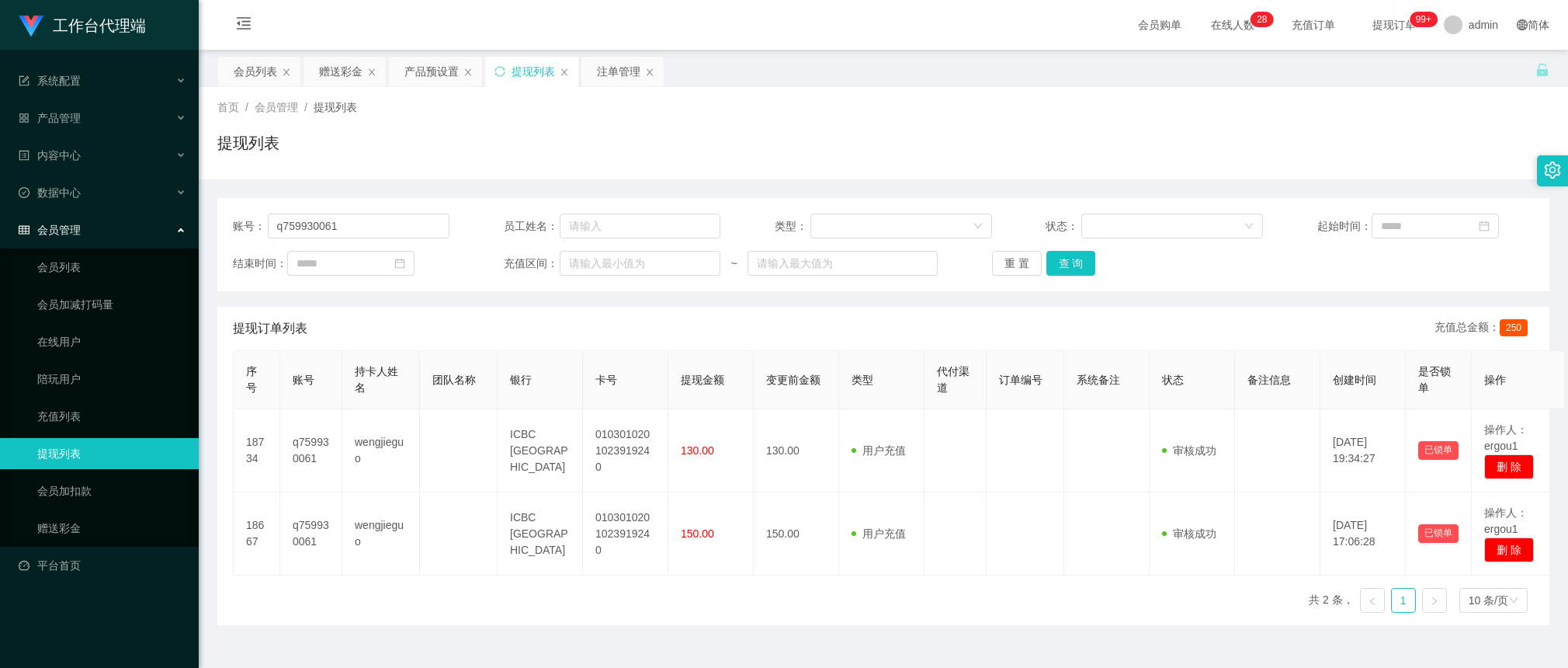
drag, startPoint x: 890, startPoint y: 452, endPoint x: 1296, endPoint y: 339, distance: 421.4
click at [890, 452] on span "用户充值" at bounding box center [878, 449] width 54 height 12
